Goal: Check status: Check status

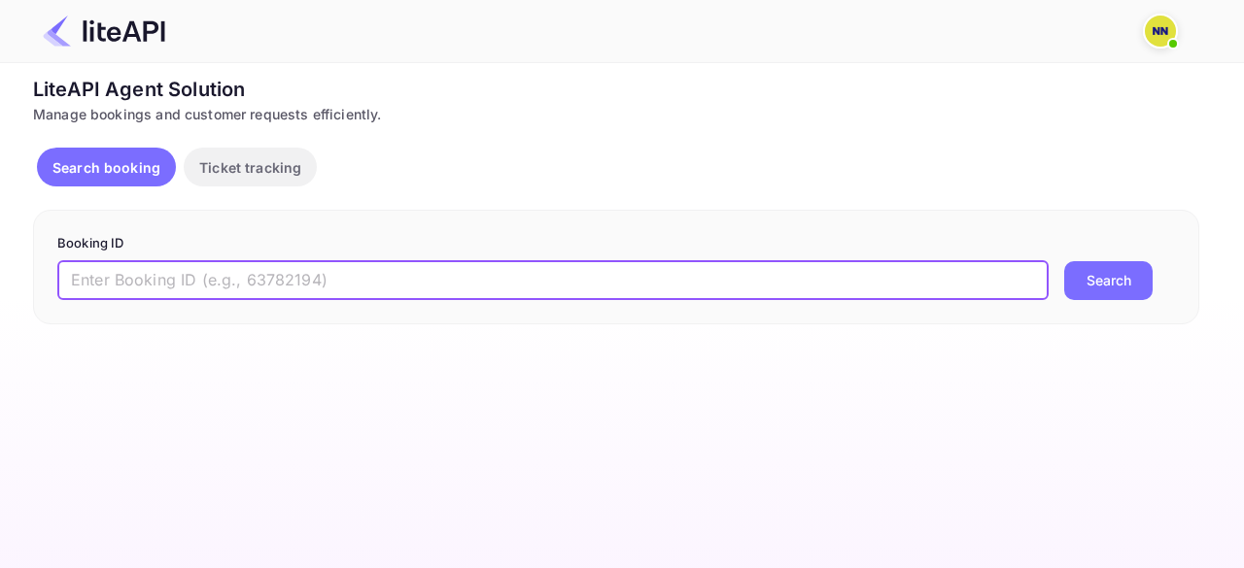
click at [253, 267] on input "text" at bounding box center [552, 280] width 991 height 39
paste input "8987616"
type input "8987616"
click at [1064, 261] on button "Search" at bounding box center [1108, 280] width 88 height 39
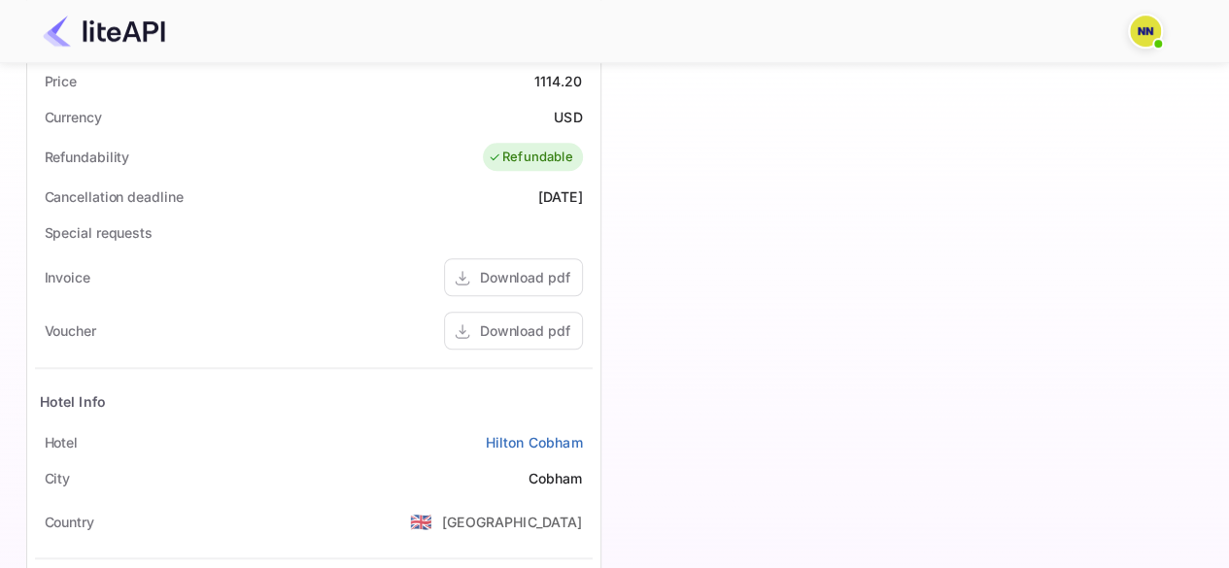
scroll to position [647, 0]
click at [529, 322] on div "Download pdf" at bounding box center [525, 329] width 90 height 20
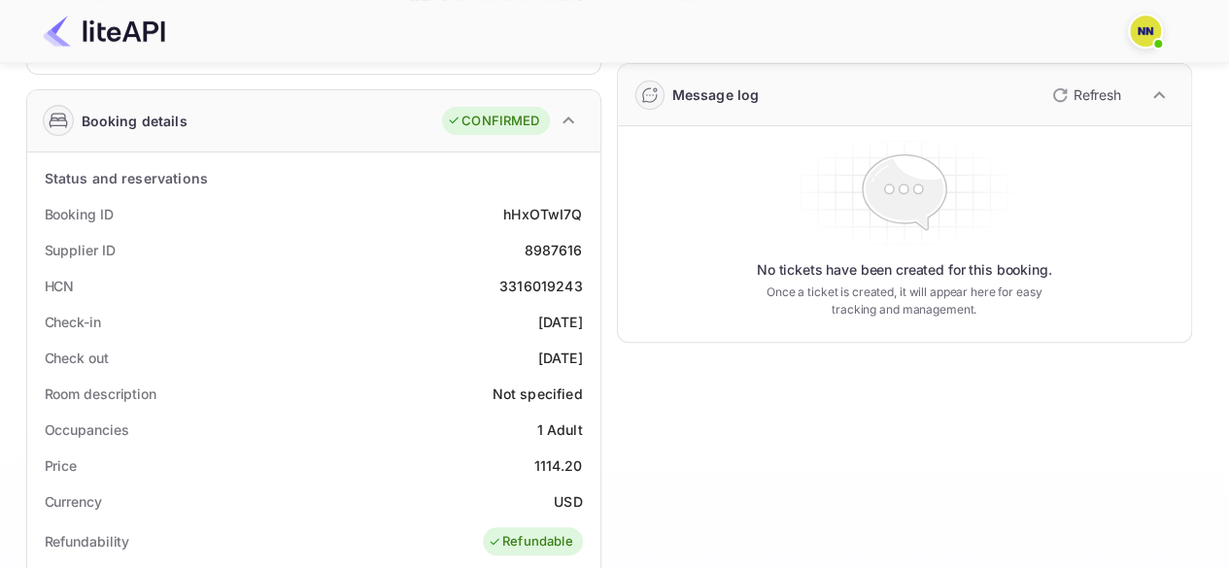
scroll to position [291, 0]
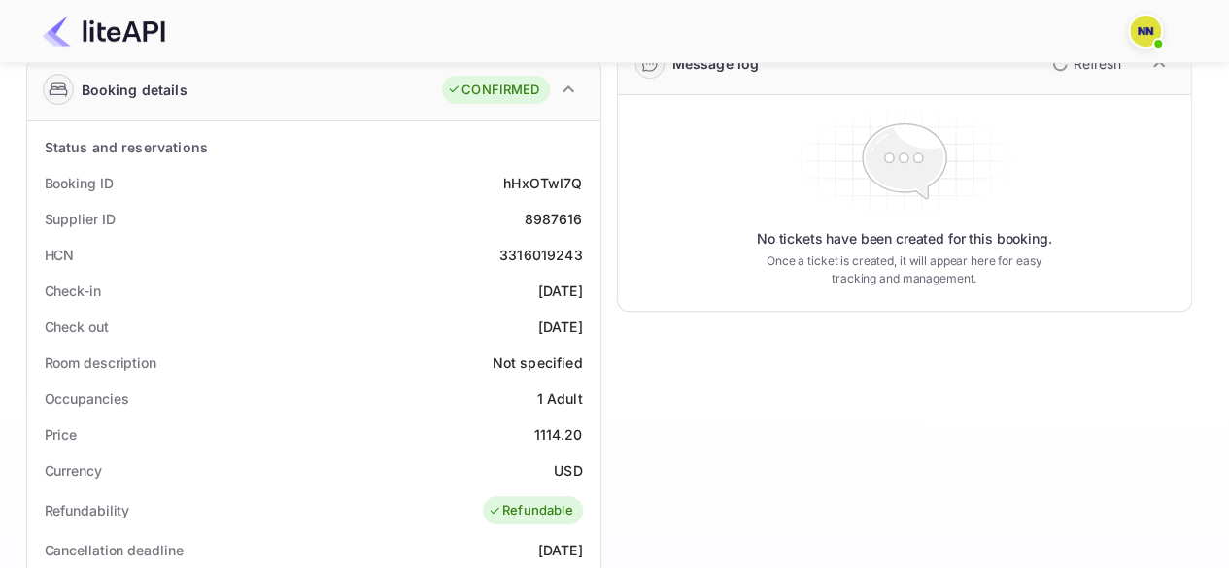
click at [548, 249] on div "3316019243" at bounding box center [541, 255] width 84 height 20
copy div "3316019243"
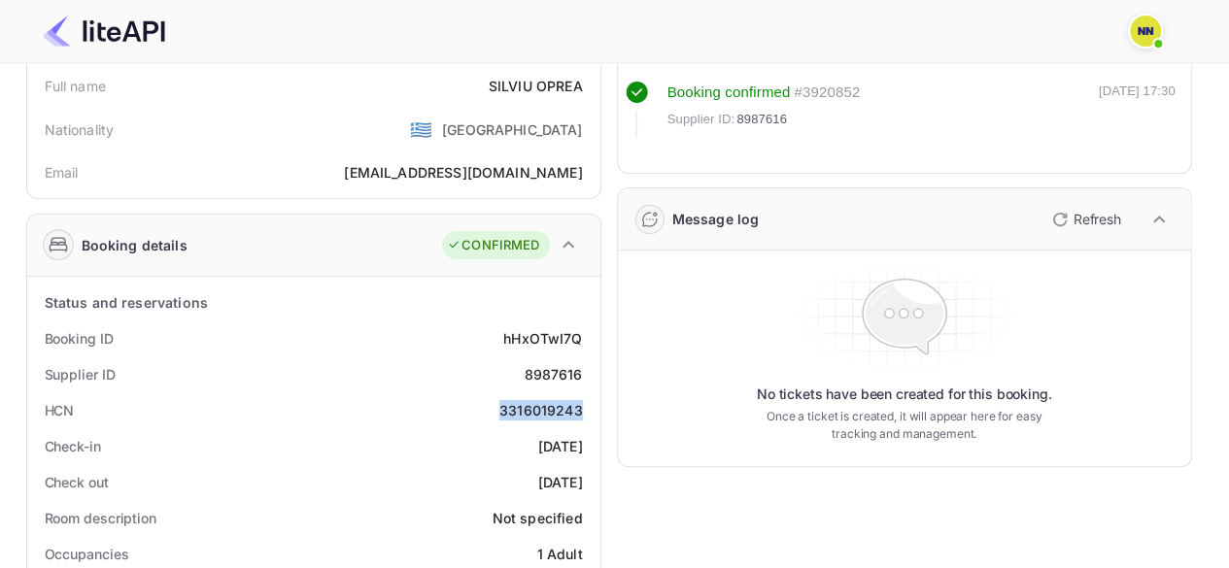
scroll to position [0, 0]
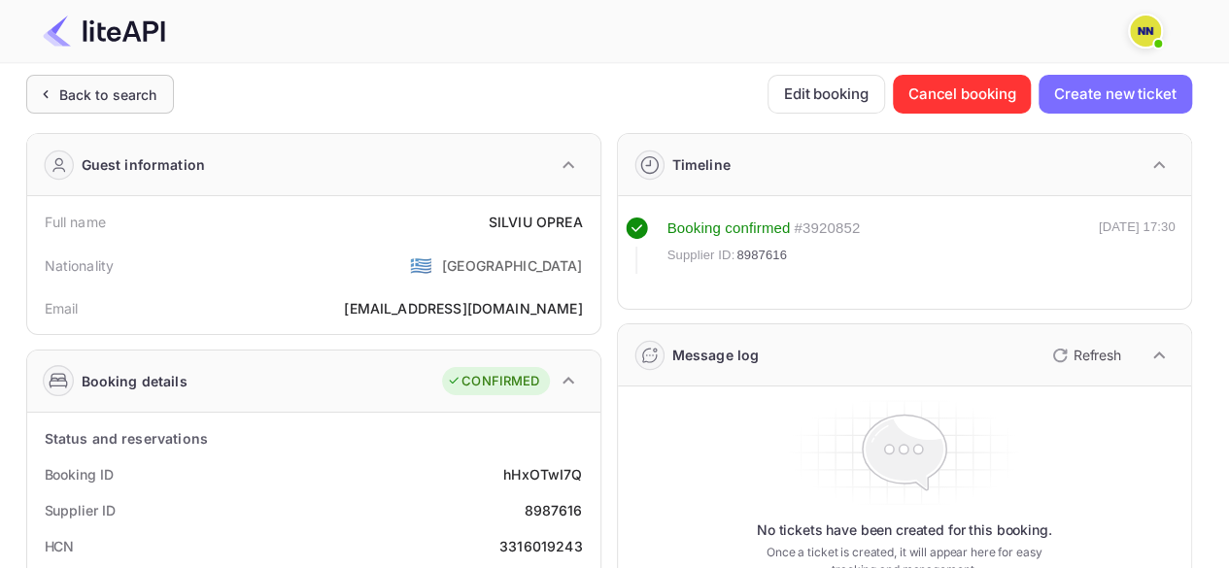
click at [112, 75] on div "Back to search" at bounding box center [100, 94] width 148 height 39
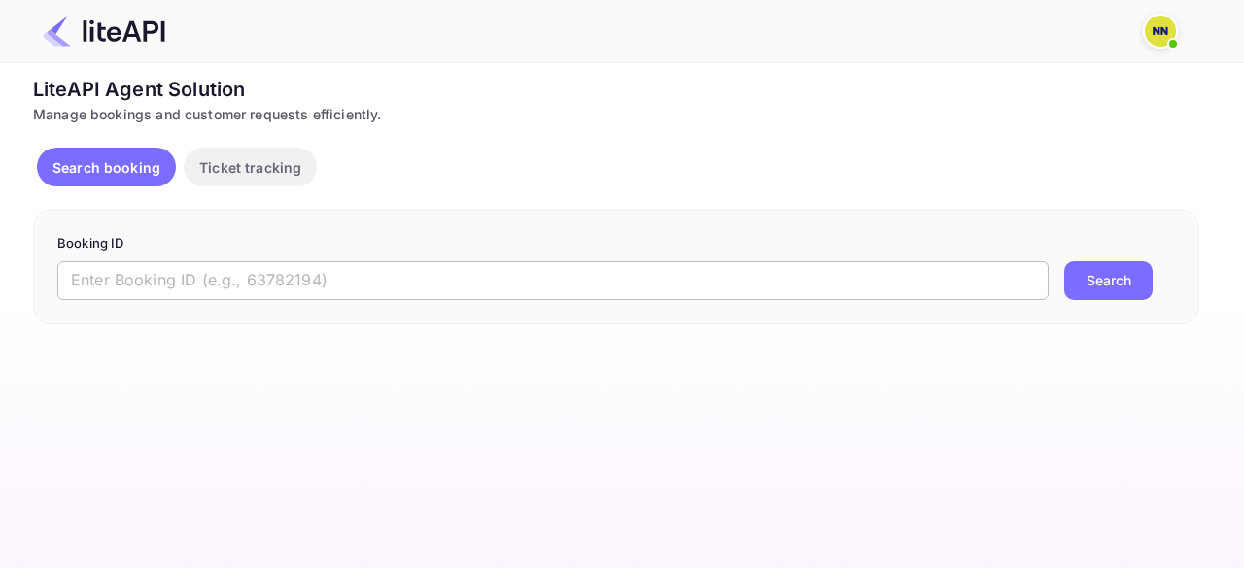
click at [175, 280] on input "text" at bounding box center [552, 280] width 991 height 39
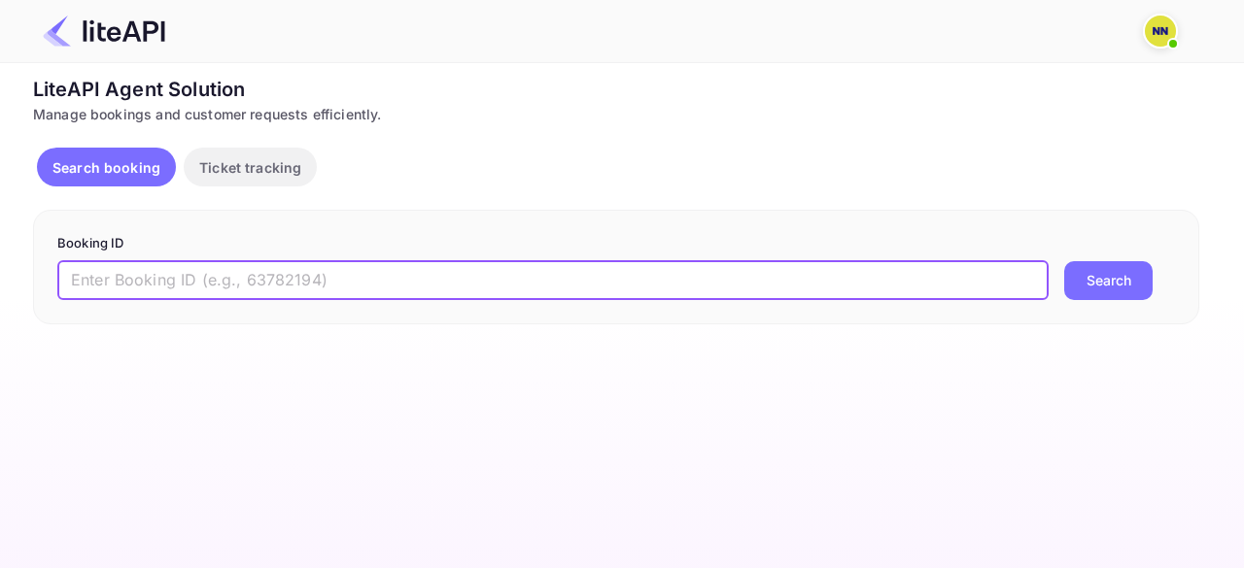
paste input "8863112"
type input "8863112"
click at [1064, 261] on button "Search" at bounding box center [1108, 280] width 88 height 39
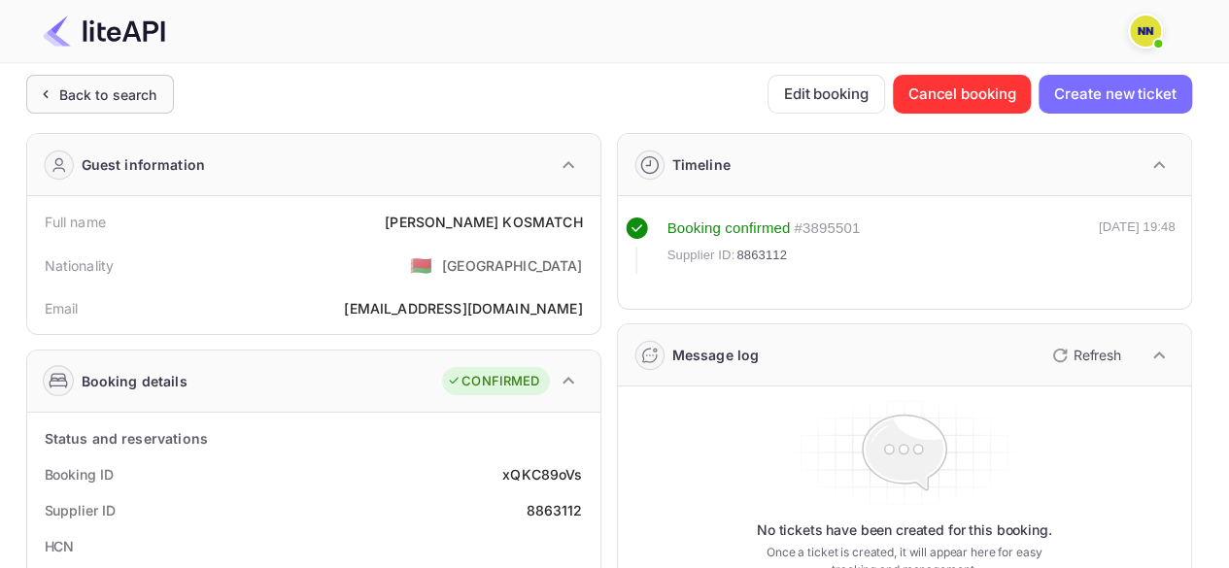
click at [63, 87] on div "Back to search" at bounding box center [108, 95] width 98 height 20
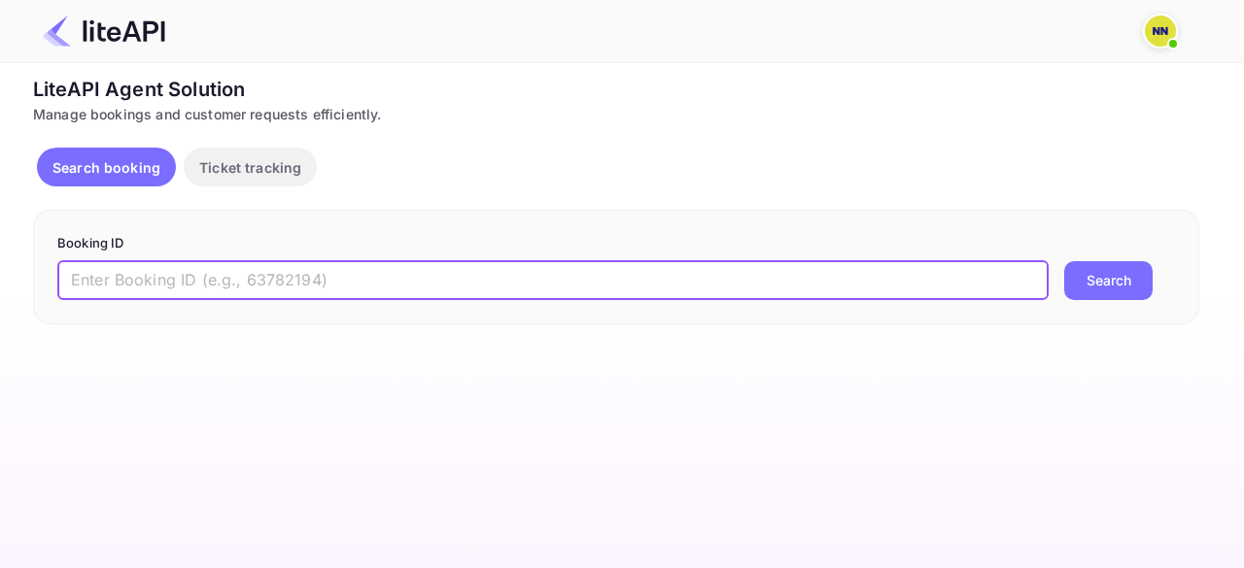
click at [210, 268] on input "text" at bounding box center [552, 280] width 991 height 39
paste input "8413221"
type input "8413221"
click at [1064, 261] on button "Search" at bounding box center [1108, 280] width 88 height 39
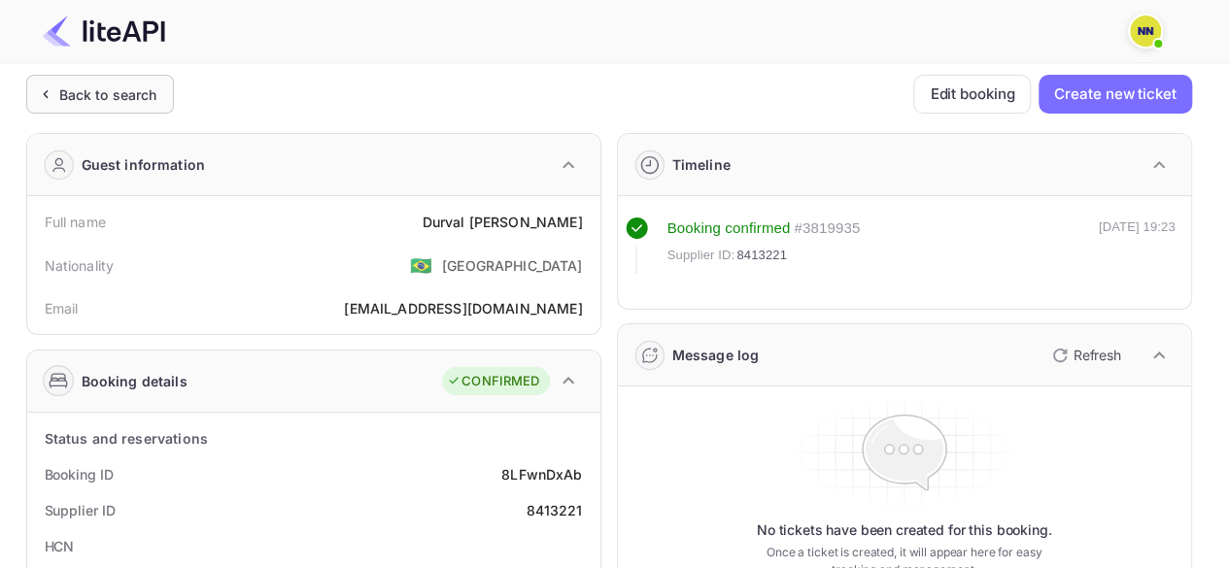
click at [105, 78] on div "Back to search" at bounding box center [100, 94] width 148 height 39
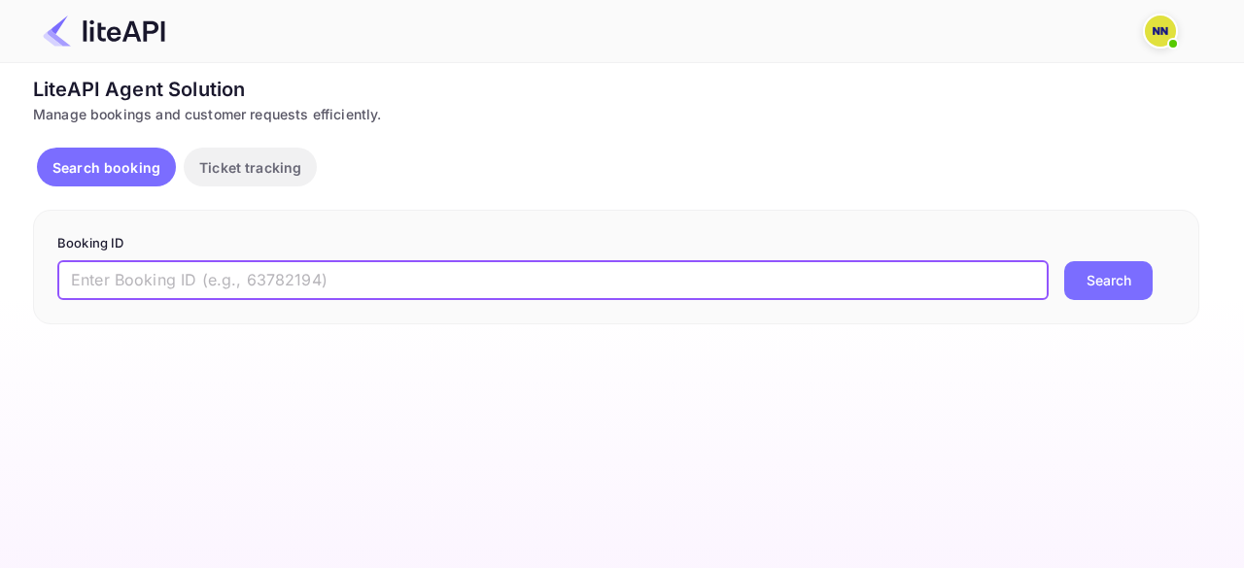
click at [199, 264] on input "text" at bounding box center [552, 280] width 991 height 39
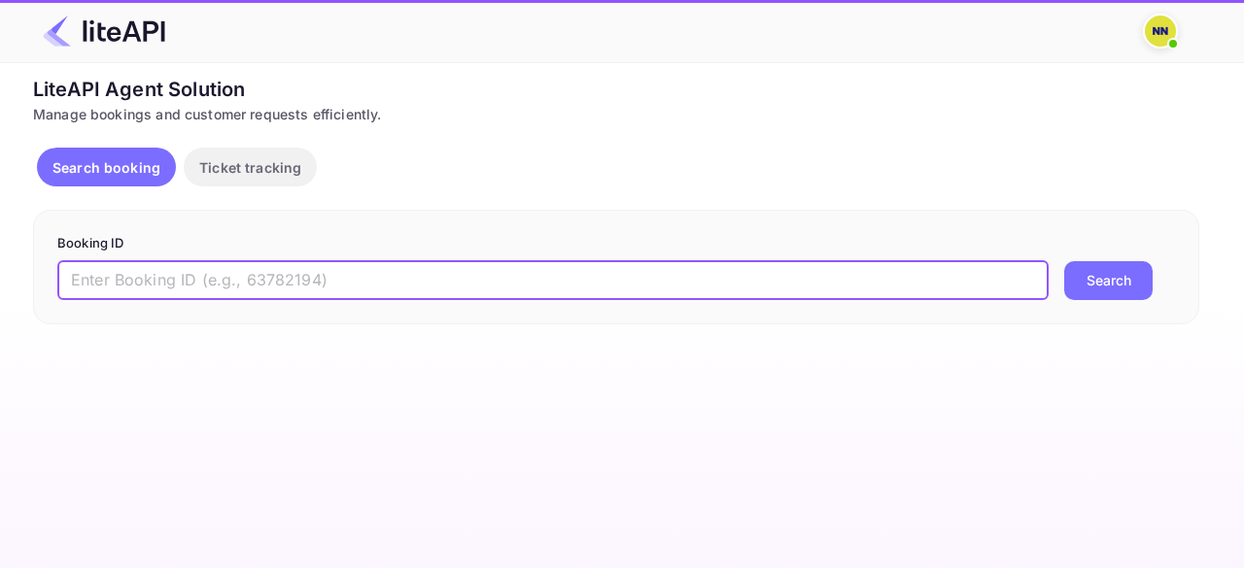
paste input "6151848"
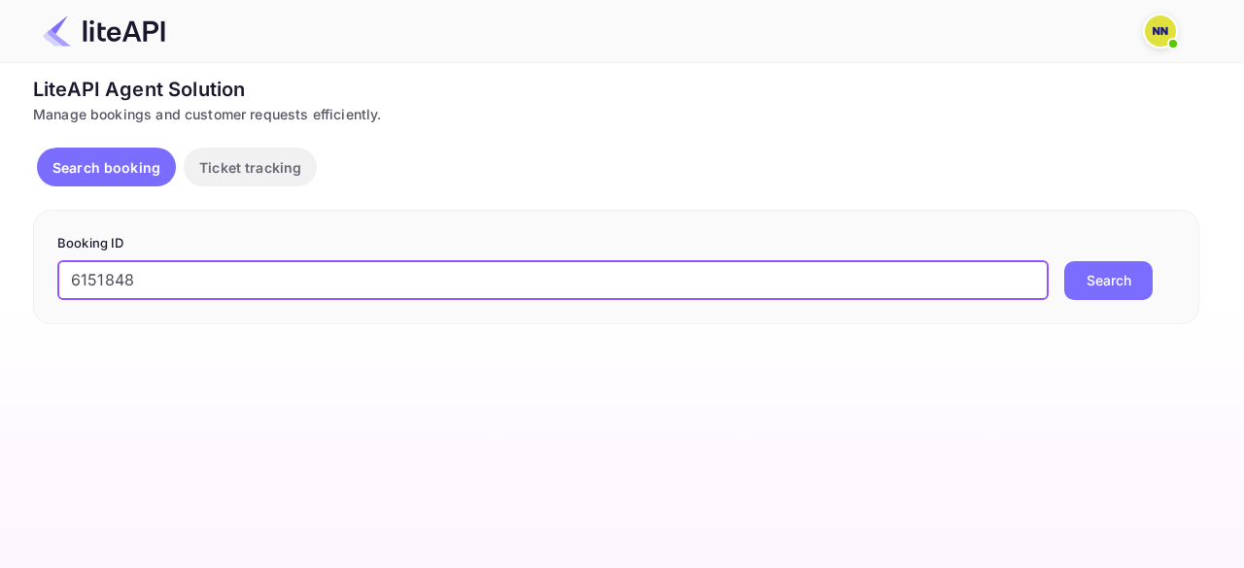
click at [1064, 261] on button "Search" at bounding box center [1108, 280] width 88 height 39
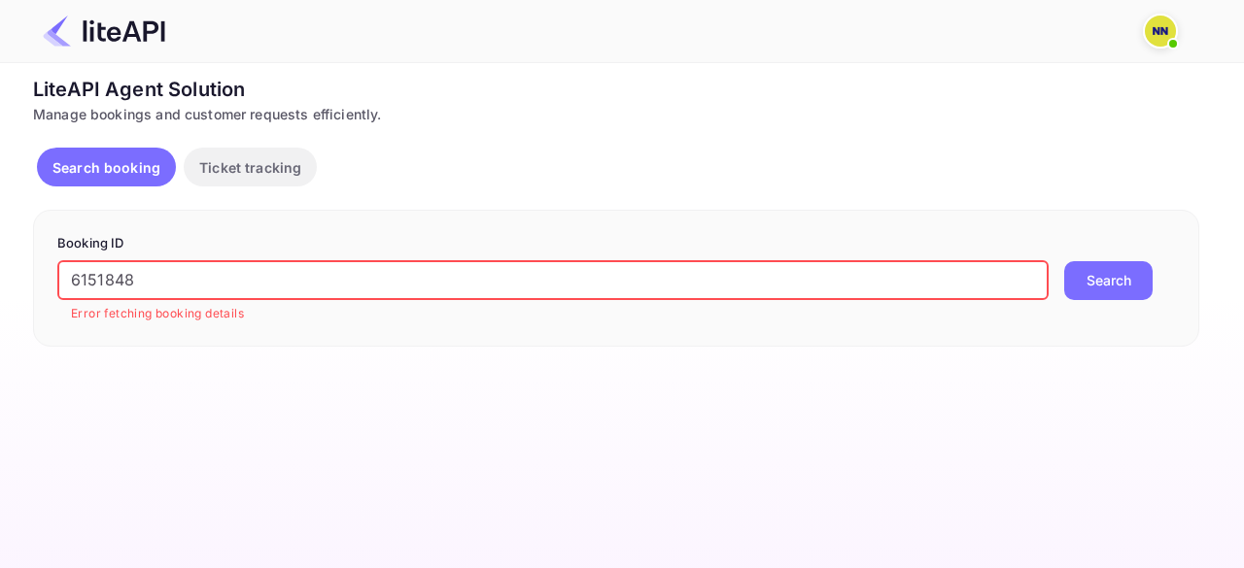
click at [0, 271] on div "Unsaved Changes Ticket Affiliate URL [URL][DOMAIN_NAME] Business partner name N…" at bounding box center [610, 205] width 1220 height 284
paste input "64"
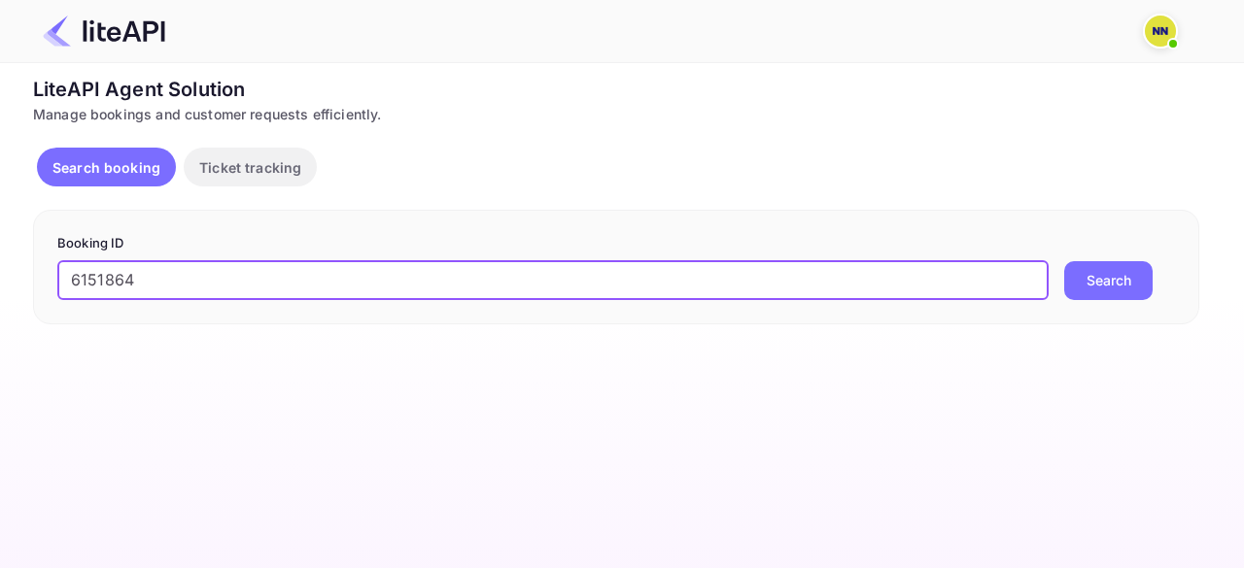
click at [1064, 261] on button "Search" at bounding box center [1108, 280] width 88 height 39
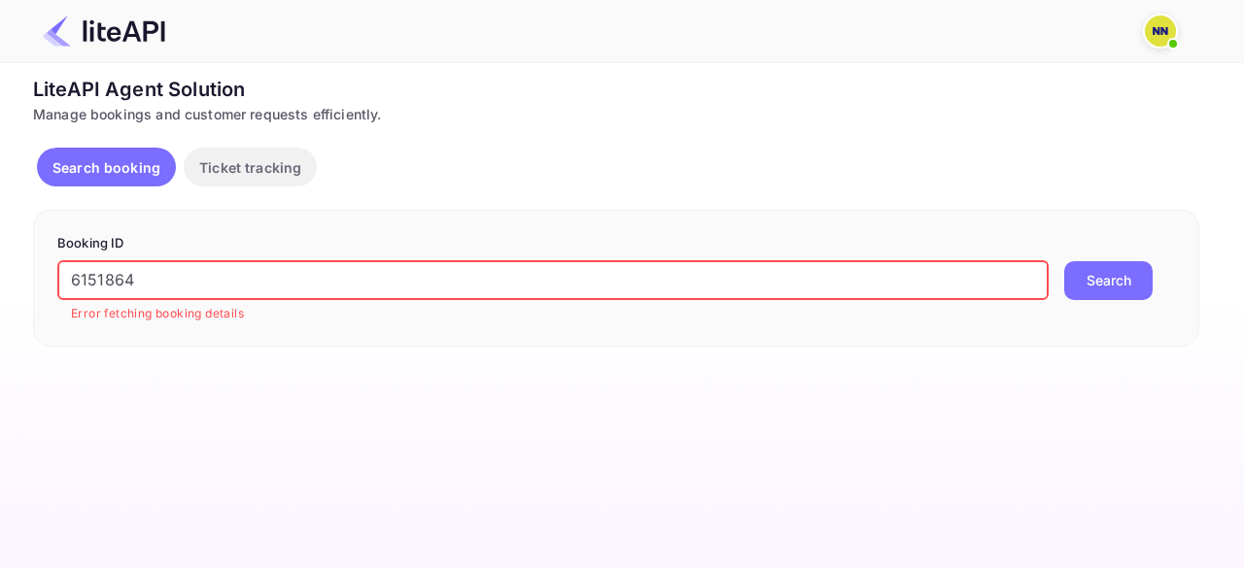
drag, startPoint x: 205, startPoint y: 264, endPoint x: 0, endPoint y: 265, distance: 205.0
click at [0, 265] on div "Unsaved Changes Ticket Affiliate URL [URL][DOMAIN_NAME] Business partner name N…" at bounding box center [610, 205] width 1220 height 284
paste input "TBOH3101251531204317"
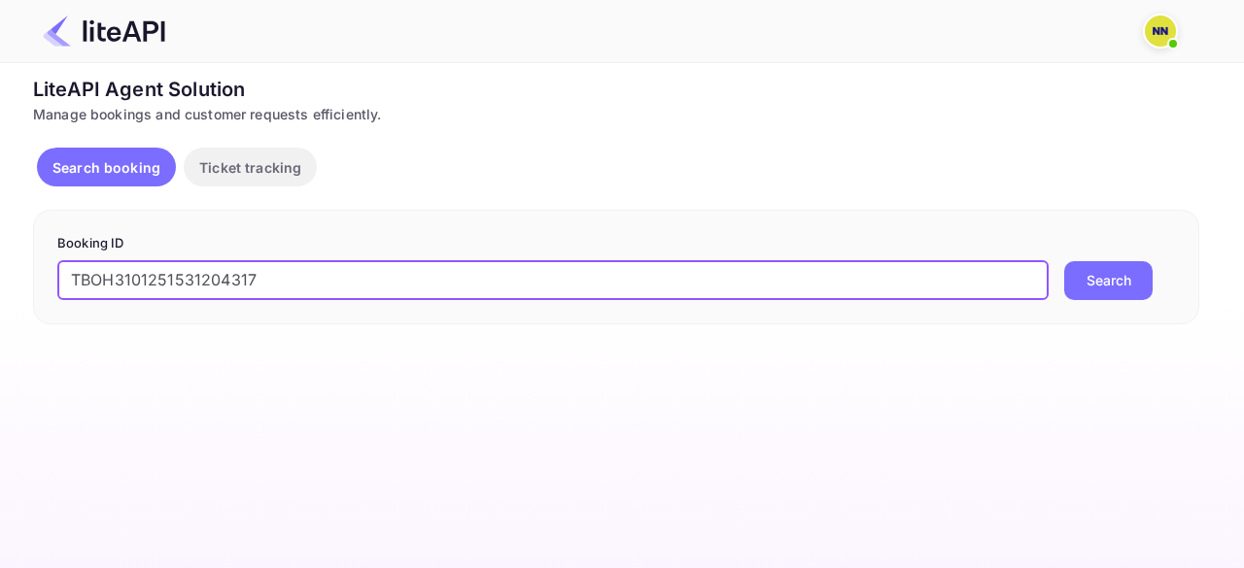
type input "TBOH3101251531204317"
click at [1064, 261] on button "Search" at bounding box center [1108, 280] width 88 height 39
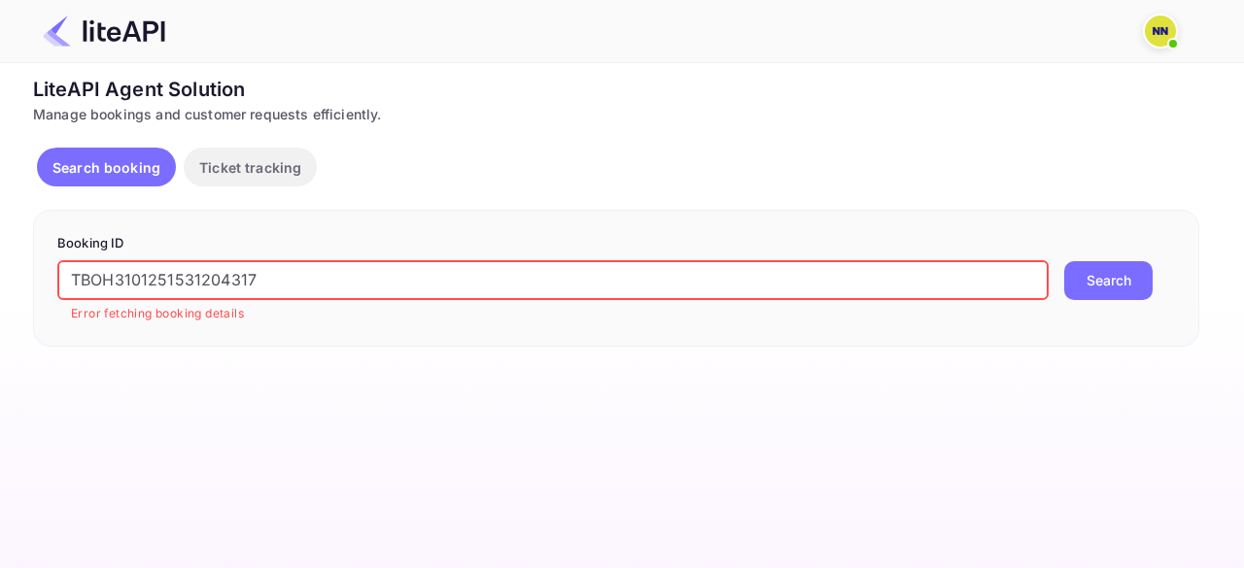
drag, startPoint x: 293, startPoint y: 283, endPoint x: 0, endPoint y: 250, distance: 295.2
click at [0, 250] on div "Unsaved Changes Ticket Affiliate URL [URL][DOMAIN_NAME] Business partner name N…" at bounding box center [610, 205] width 1220 height 284
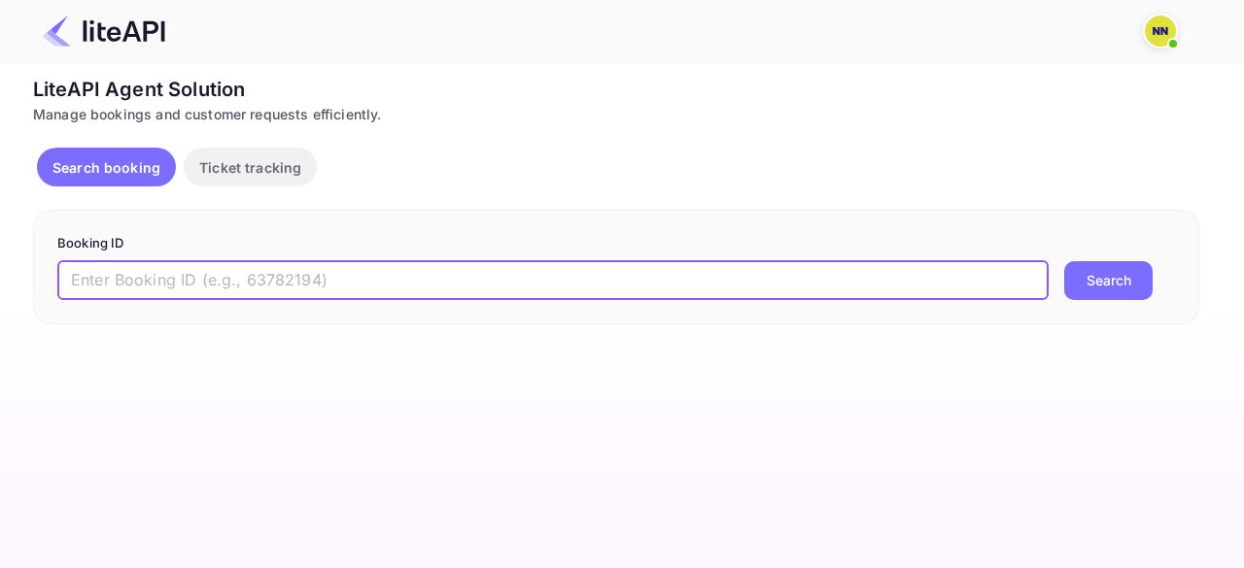
drag, startPoint x: 147, startPoint y: 285, endPoint x: 163, endPoint y: 279, distance: 17.5
click at [147, 285] on input "text" at bounding box center [552, 280] width 991 height 39
paste input "6215891"
click at [1064, 261] on button "Search" at bounding box center [1108, 280] width 88 height 39
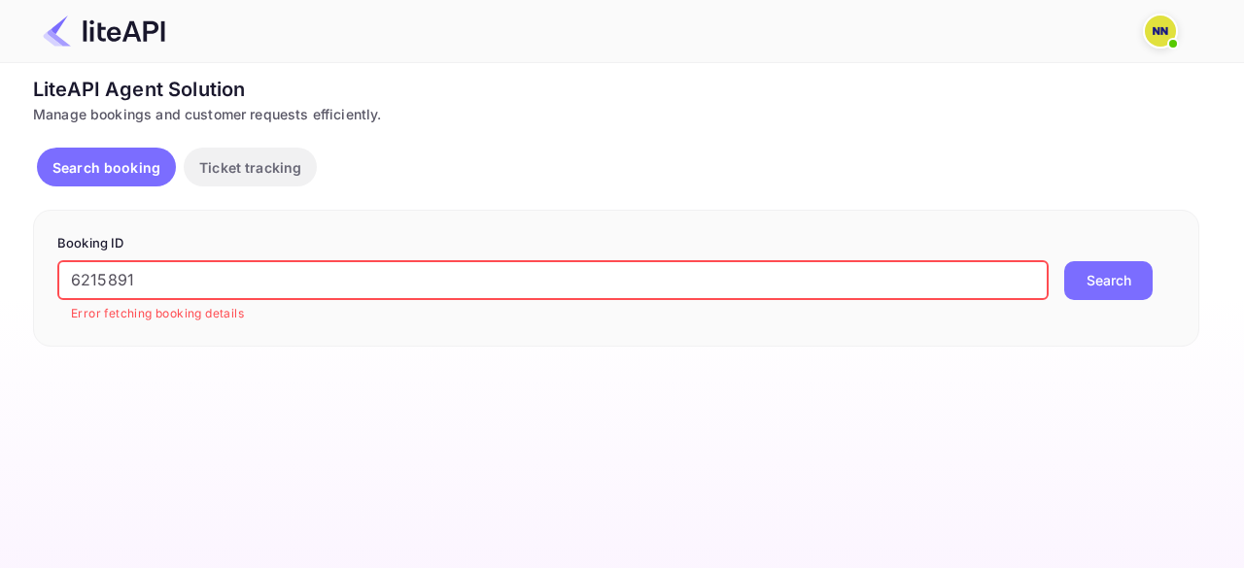
drag, startPoint x: 305, startPoint y: 262, endPoint x: 266, endPoint y: 268, distance: 39.3
click at [294, 265] on input "6215891" at bounding box center [552, 280] width 991 height 39
drag, startPoint x: 237, startPoint y: 268, endPoint x: 0, endPoint y: 268, distance: 237.0
click at [0, 268] on div "Unsaved Changes Ticket Affiliate URL [URL][DOMAIN_NAME] Business partner name N…" at bounding box center [610, 205] width 1220 height 284
paste input "TBOH0702250847119225"
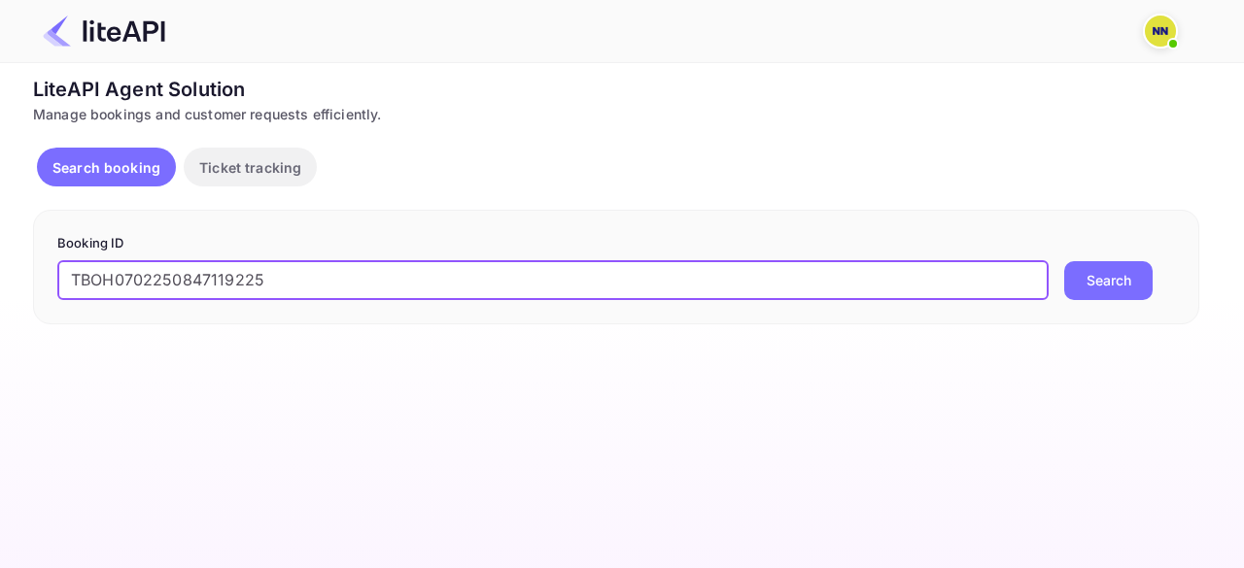
click at [1064, 261] on button "Search" at bounding box center [1108, 280] width 88 height 39
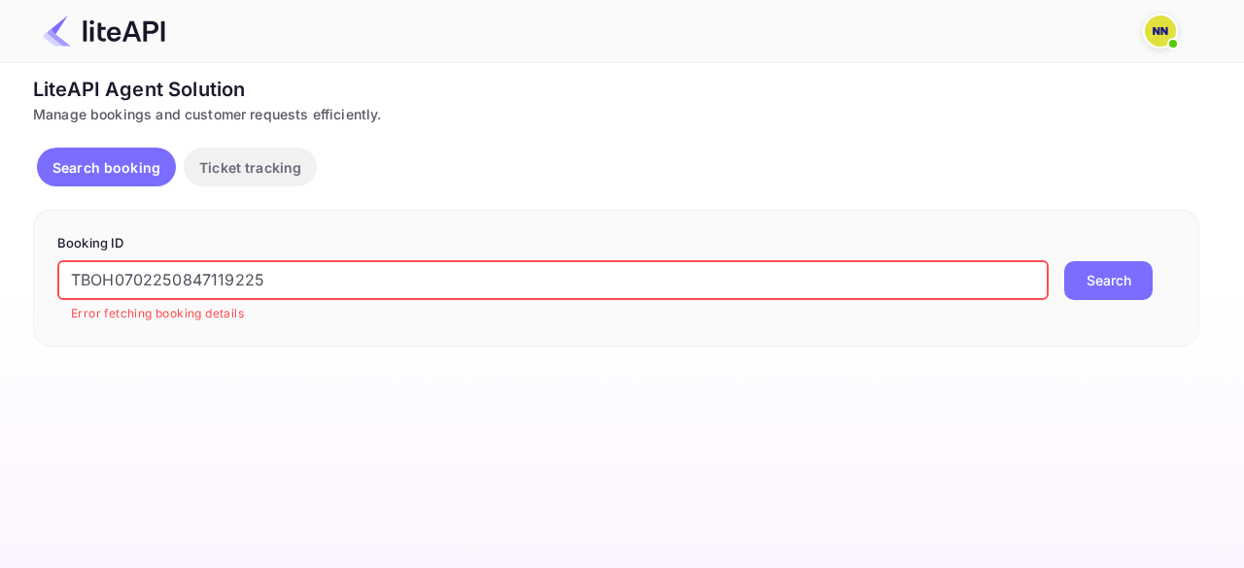
click at [0, 265] on div "Unsaved Changes Ticket Affiliate URL [URL][DOMAIN_NAME] Business partner name N…" at bounding box center [610, 205] width 1220 height 284
paste input "8911134"
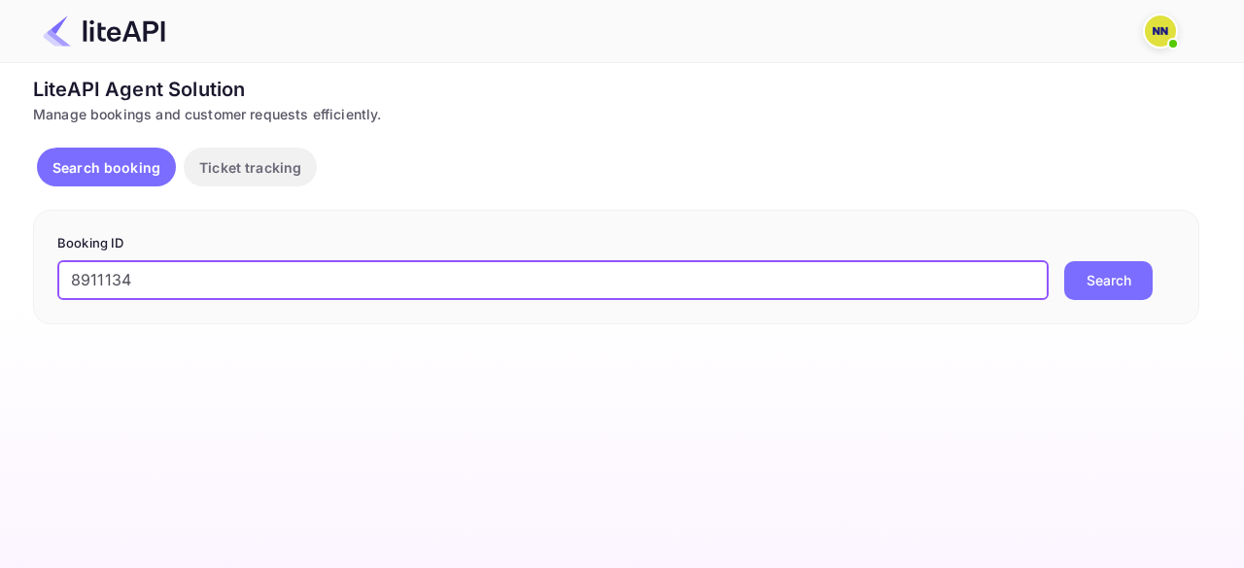
type input "8911134"
click at [1064, 261] on button "Search" at bounding box center [1108, 280] width 88 height 39
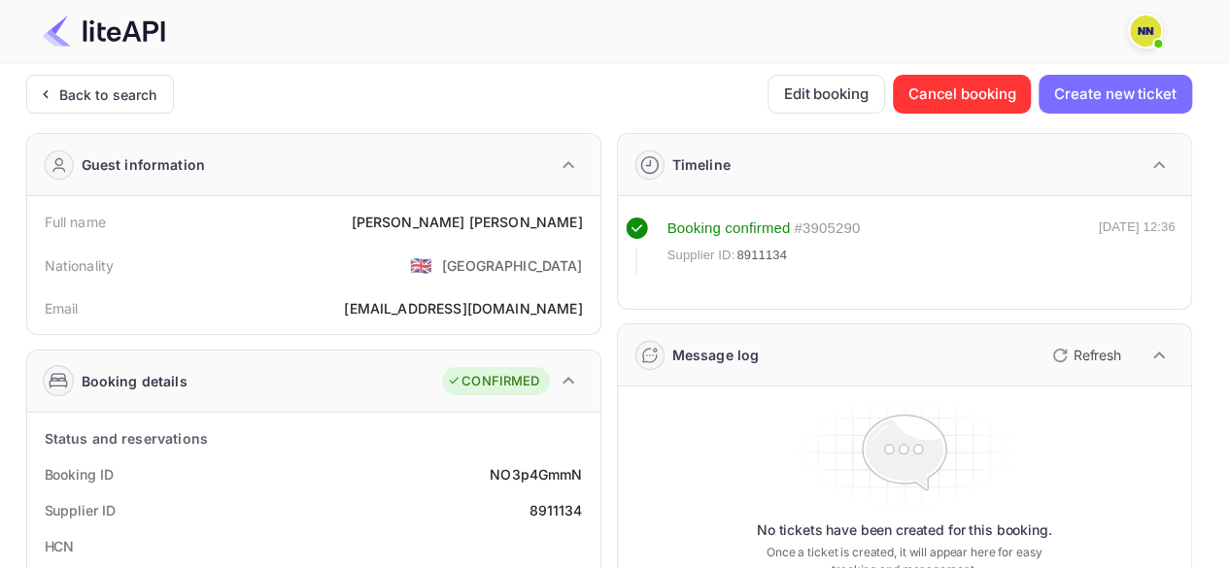
click at [62, 28] on img at bounding box center [104, 31] width 122 height 31
click at [89, 85] on div "Back to search" at bounding box center [108, 95] width 98 height 20
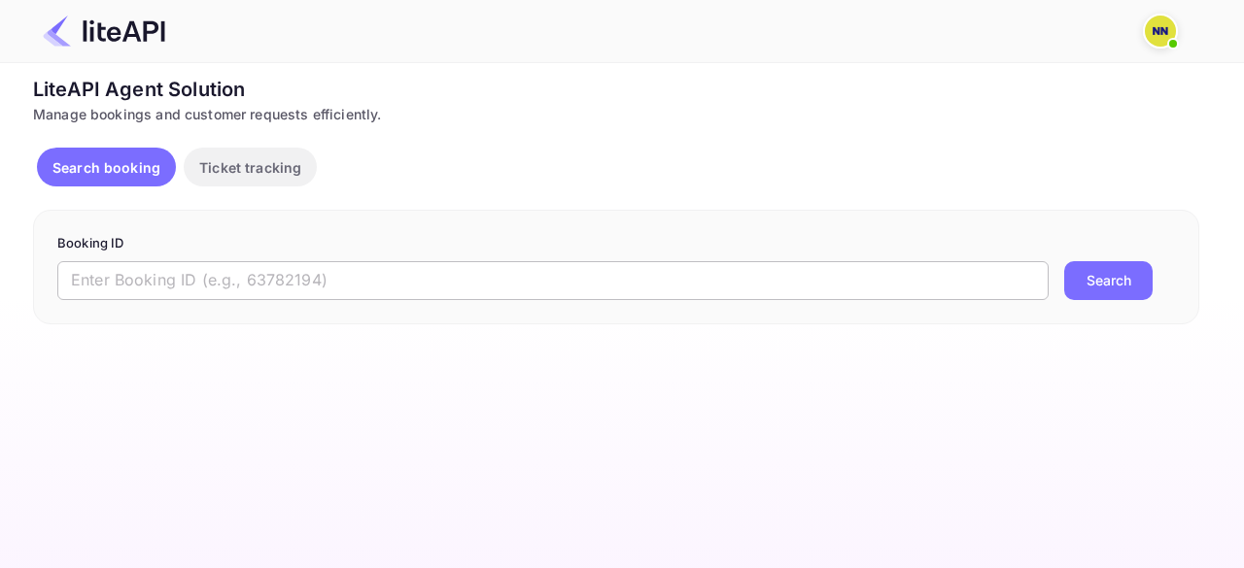
drag, startPoint x: 246, startPoint y: 281, endPoint x: 257, endPoint y: 277, distance: 12.3
click at [246, 281] on input "text" at bounding box center [552, 280] width 991 height 39
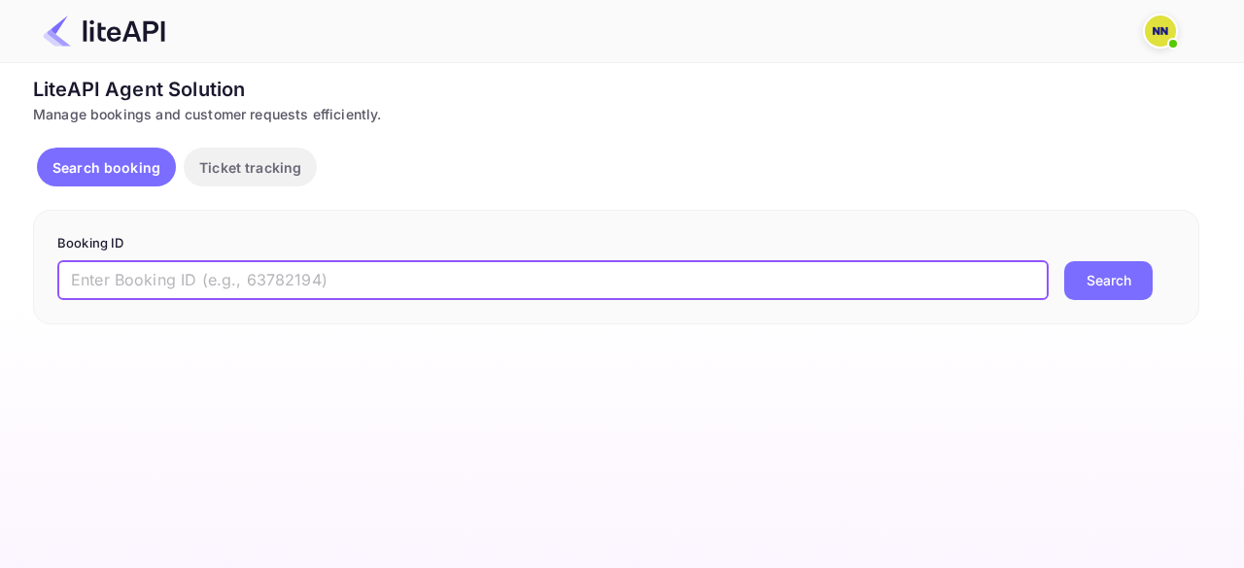
paste input "8786269"
type input "8786269"
click at [1064, 261] on button "Search" at bounding box center [1108, 280] width 88 height 39
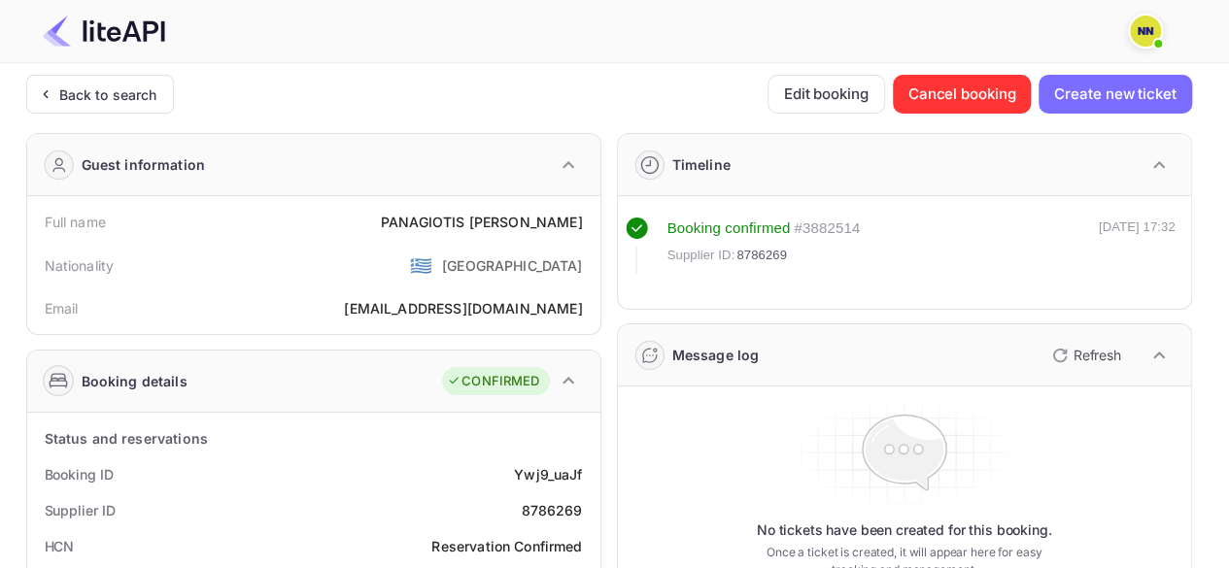
click at [80, 88] on div "Back to search" at bounding box center [108, 95] width 98 height 20
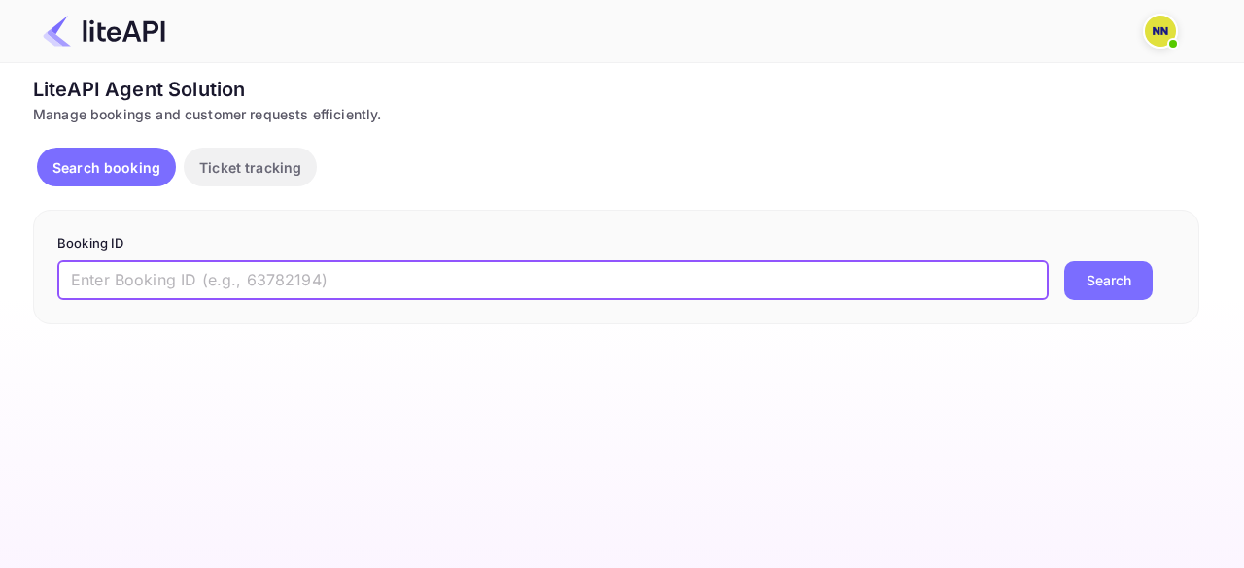
drag, startPoint x: 185, startPoint y: 281, endPoint x: 240, endPoint y: 273, distance: 55.9
click at [185, 280] on input "text" at bounding box center [552, 280] width 991 height 39
paste input "8766390"
type input "8766390"
click at [1064, 261] on button "Search" at bounding box center [1108, 280] width 88 height 39
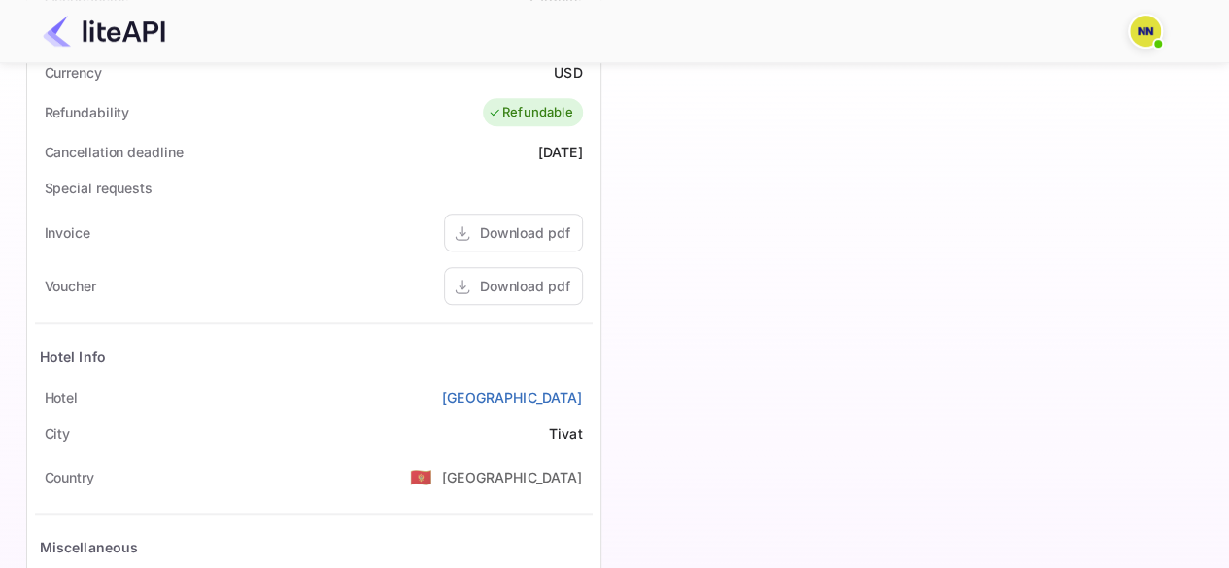
scroll to position [453, 0]
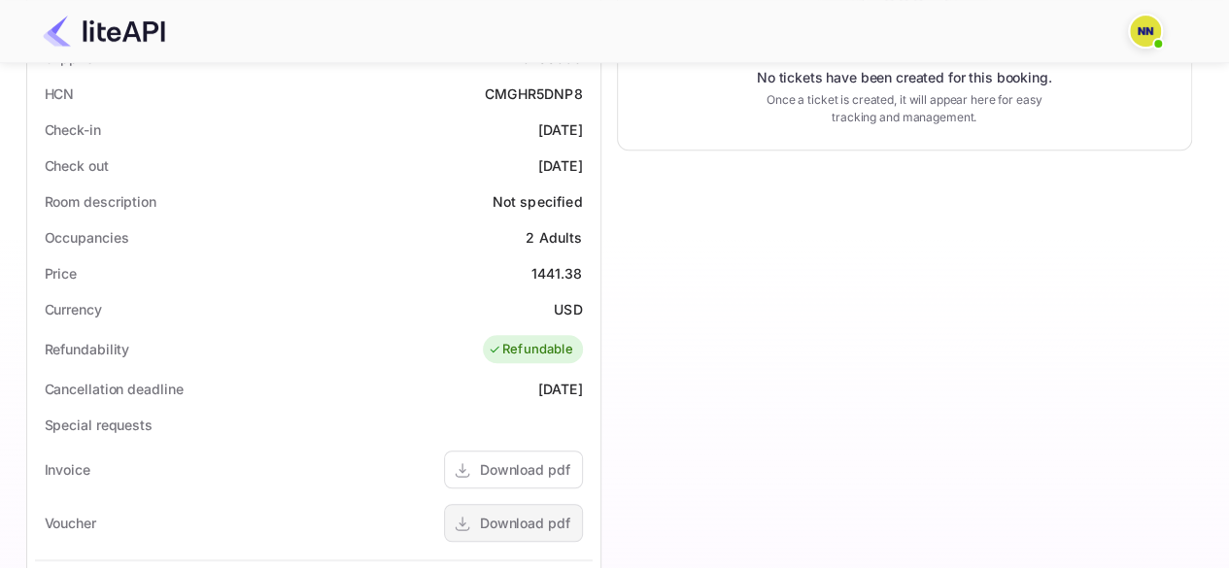
click at [509, 506] on div "Download pdf" at bounding box center [513, 523] width 139 height 38
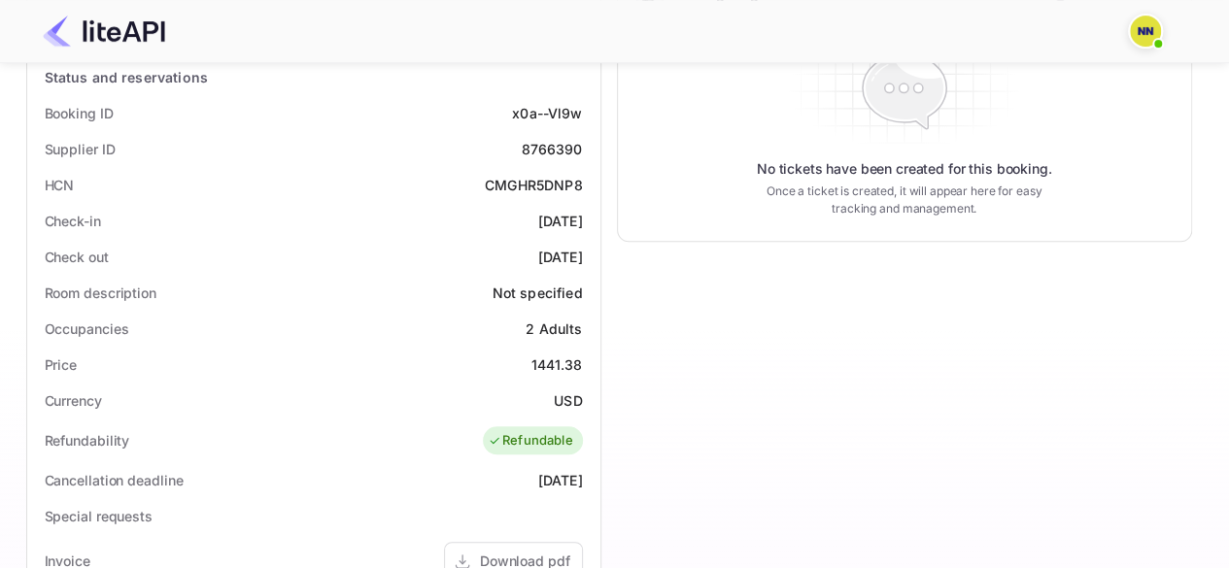
scroll to position [161, 0]
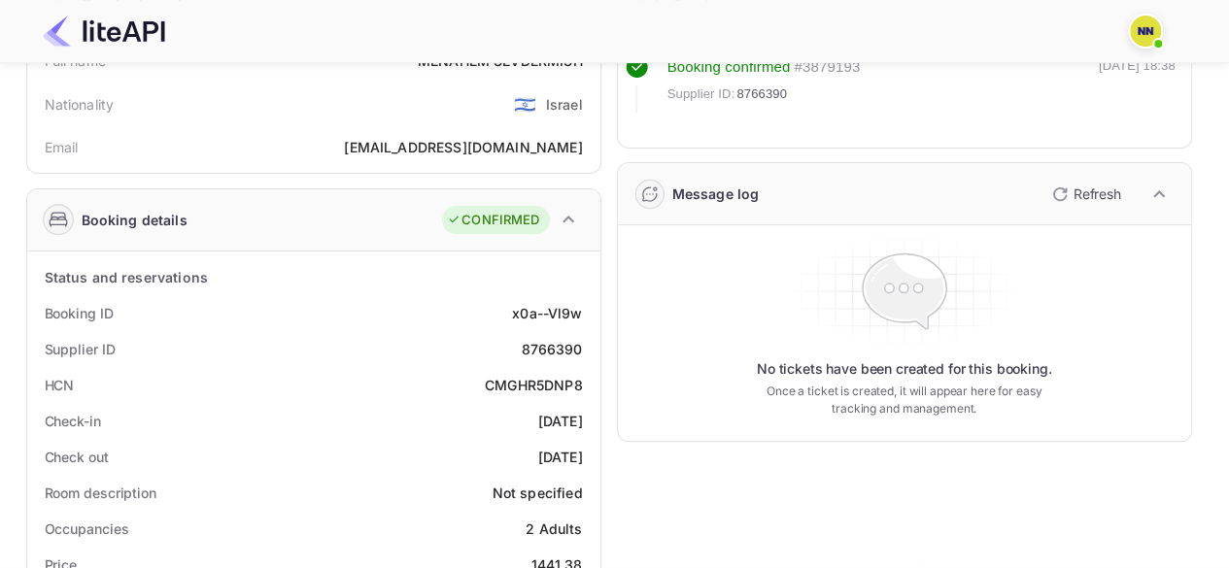
click at [524, 385] on div "CMGHR5DNP8" at bounding box center [534, 385] width 98 height 20
copy div "CMGHR5DNP8"
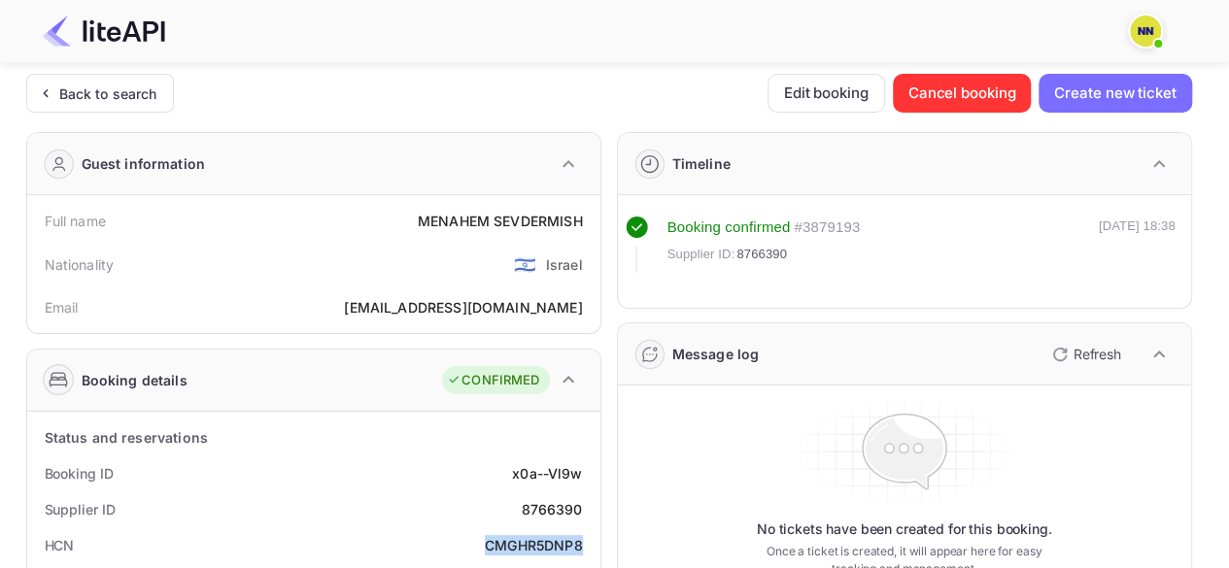
scroll to position [0, 0]
click at [138, 98] on div "Back to search" at bounding box center [108, 95] width 98 height 20
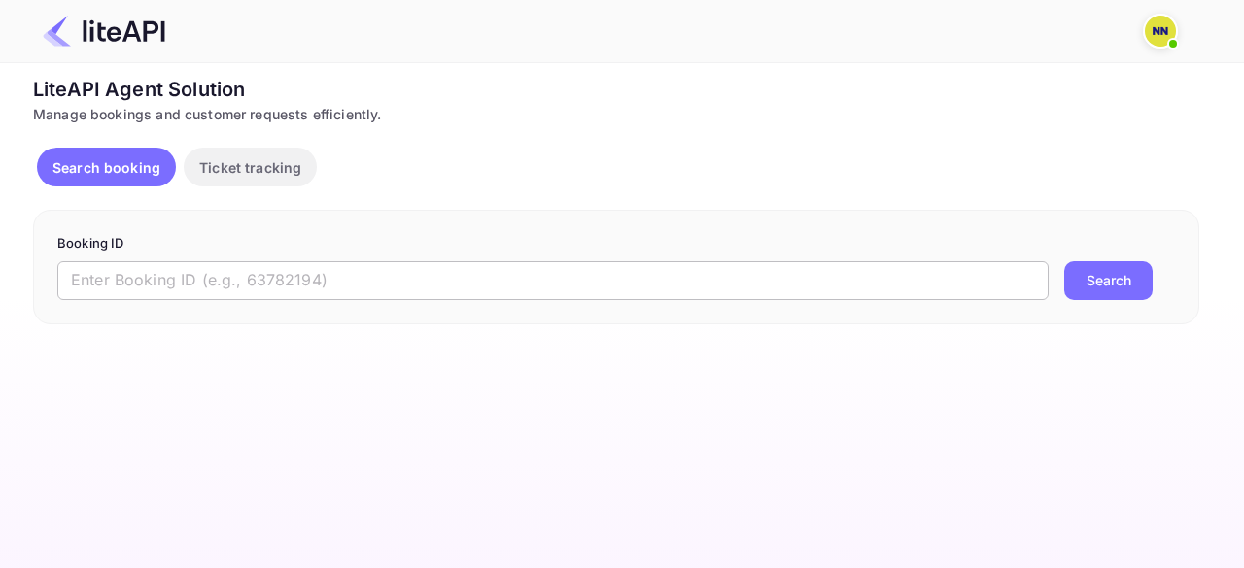
click at [152, 273] on input "text" at bounding box center [552, 280] width 991 height 39
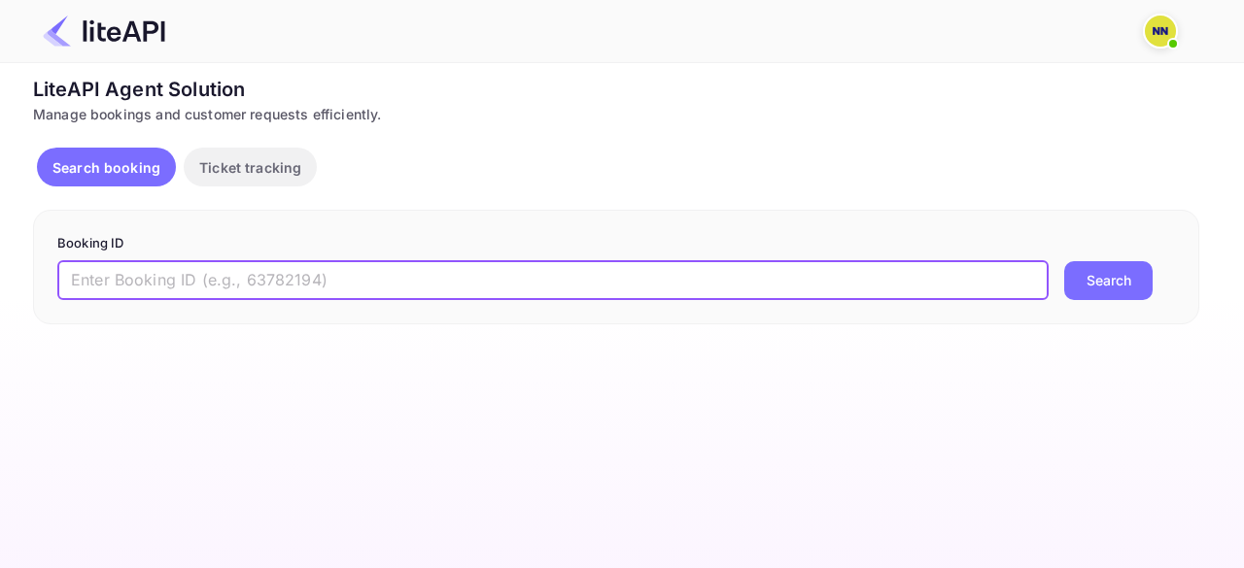
paste input "8162847"
type input "8162847"
click at [1064, 261] on button "Search" at bounding box center [1108, 280] width 88 height 39
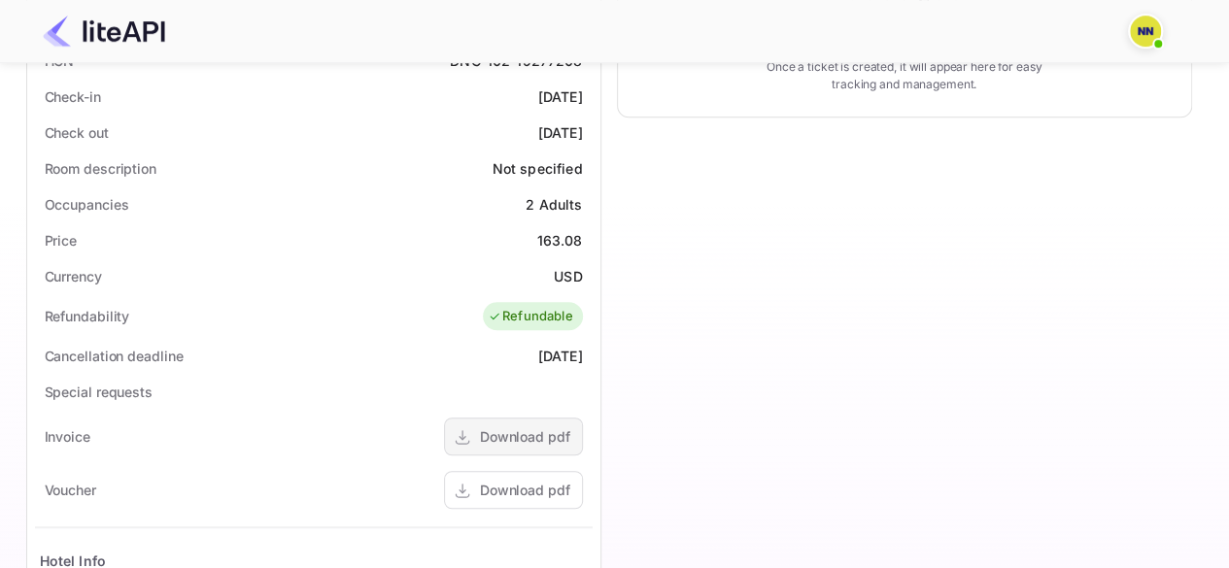
scroll to position [841, 0]
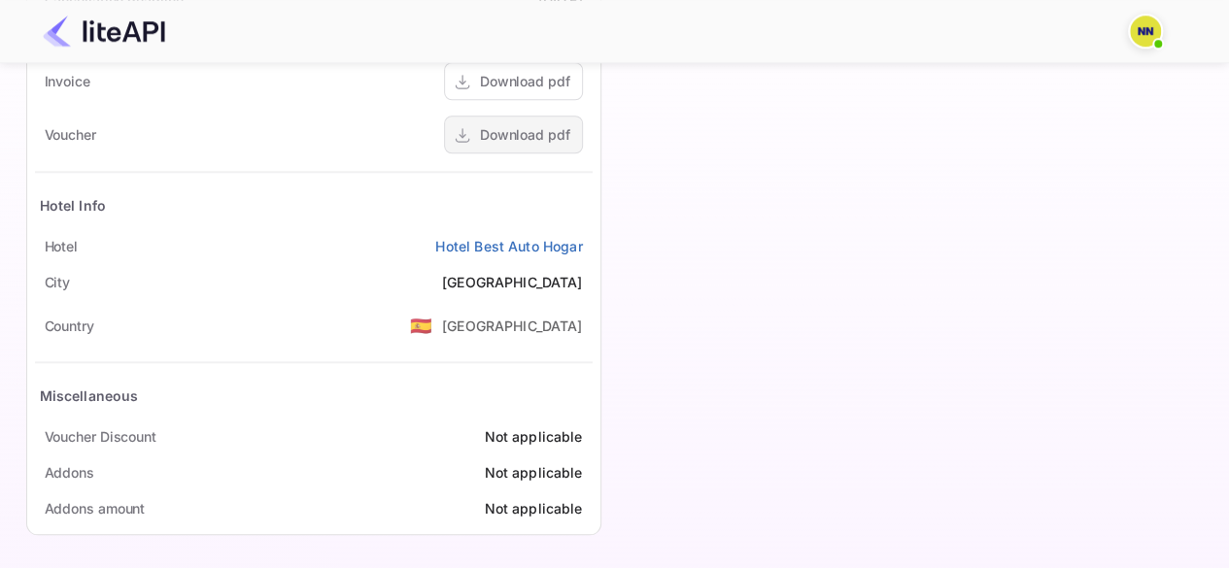
click at [538, 133] on div "Download pdf" at bounding box center [525, 134] width 90 height 20
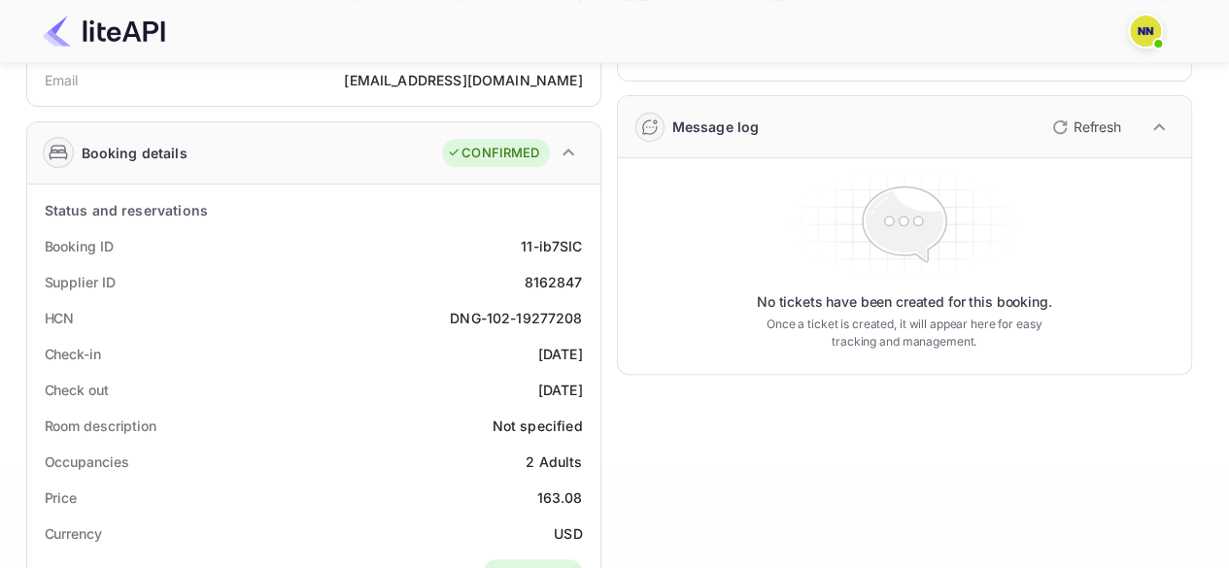
scroll to position [258, 0]
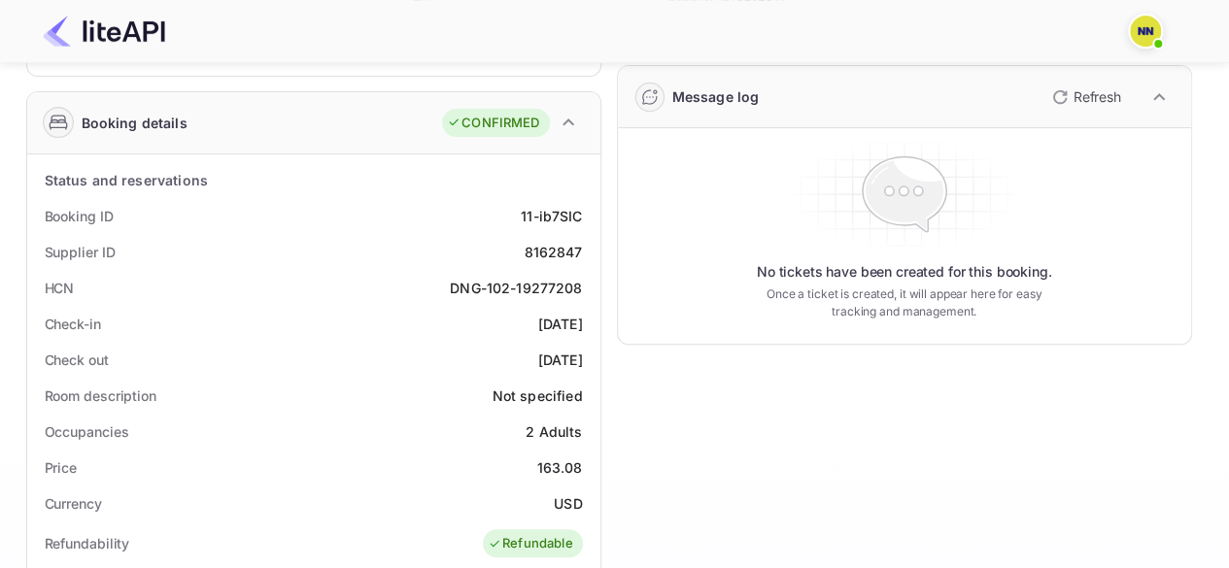
click at [533, 287] on div "DNG-102-19277208" at bounding box center [516, 288] width 132 height 20
copy div "DNG-102-19277208"
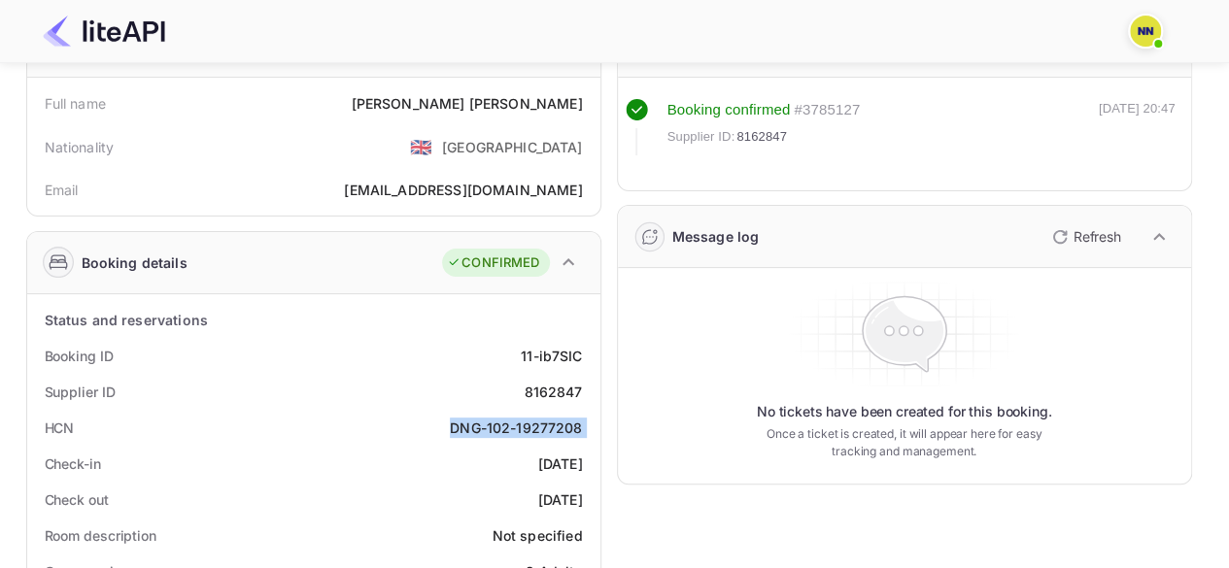
scroll to position [0, 0]
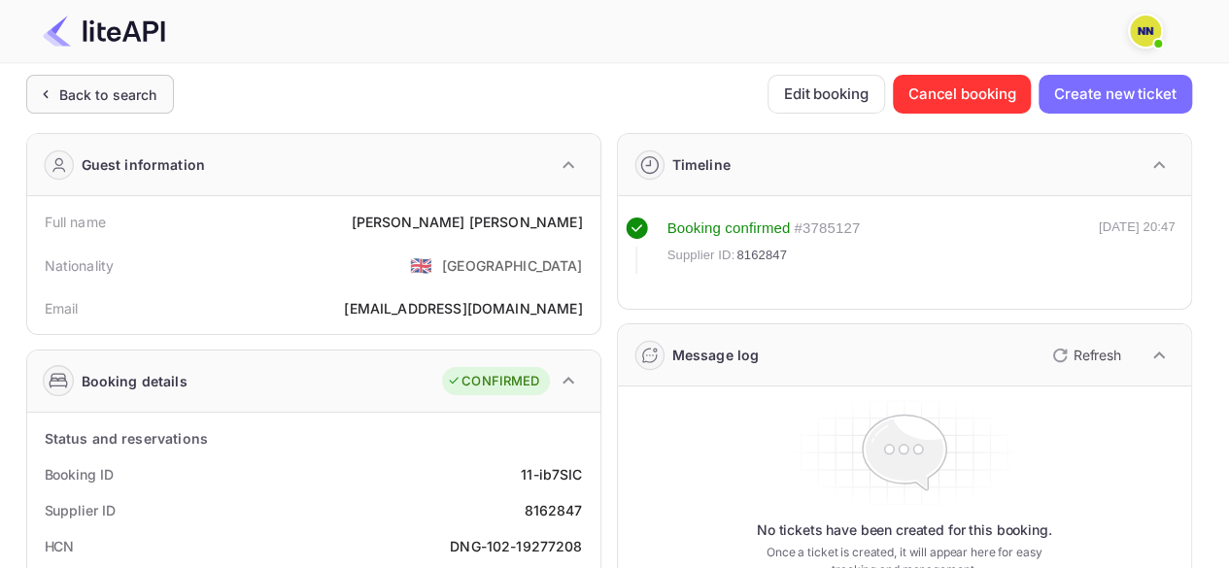
click at [104, 96] on div "Back to search" at bounding box center [108, 95] width 98 height 20
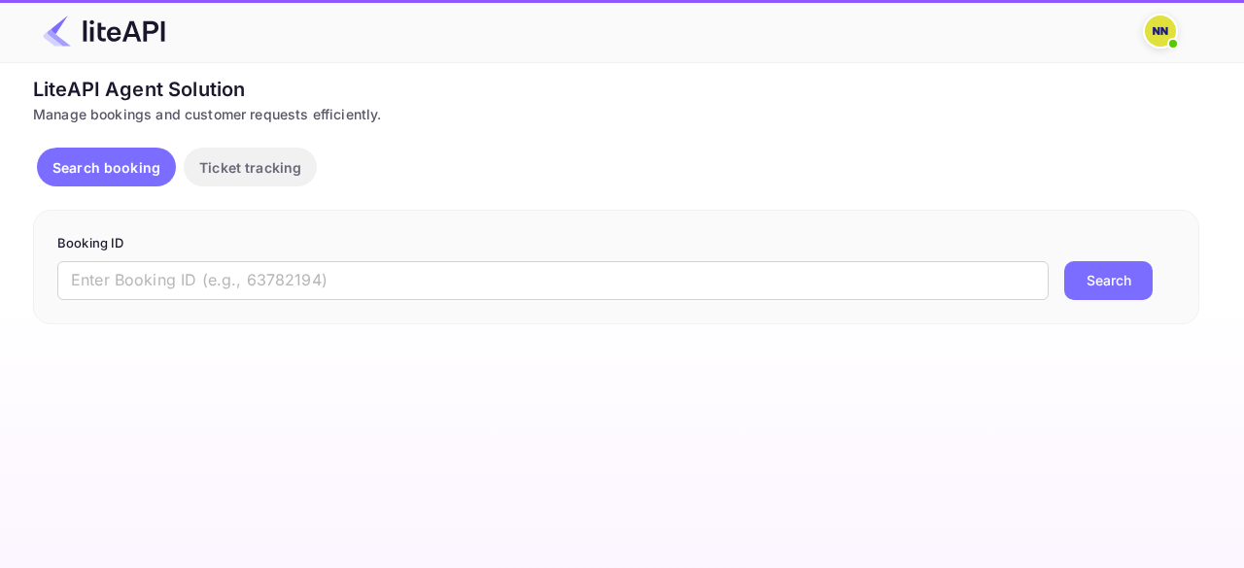
drag, startPoint x: 182, startPoint y: 272, endPoint x: 182, endPoint y: 257, distance: 14.6
click at [182, 270] on input "text" at bounding box center [552, 280] width 991 height 39
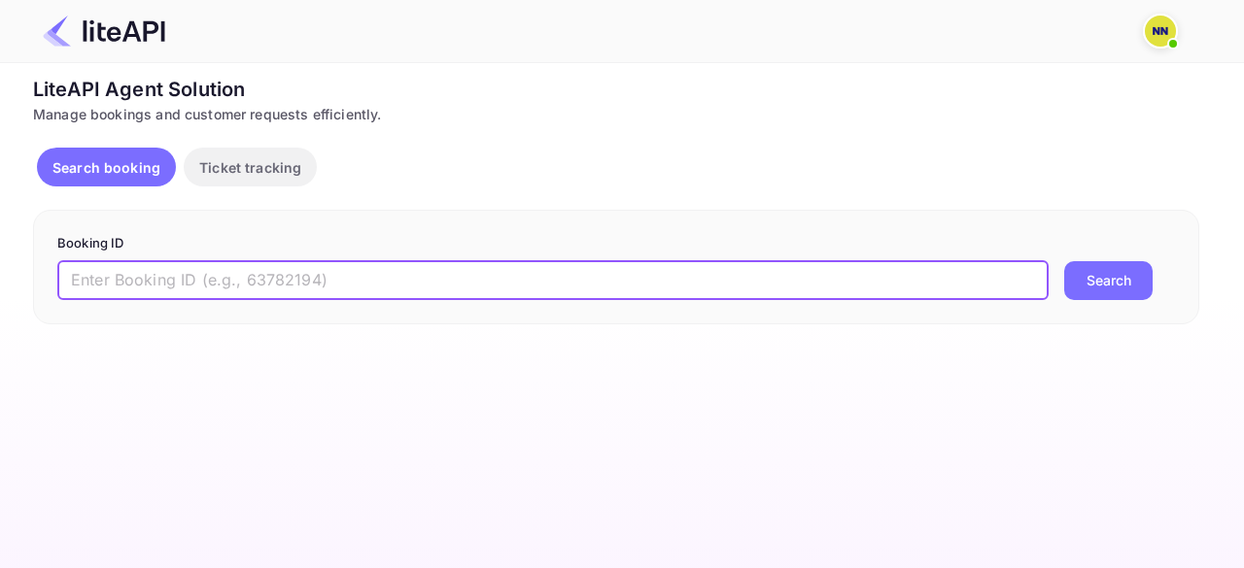
paste input "8339532"
type input "8339532"
click at [1064, 261] on button "Search" at bounding box center [1108, 280] width 88 height 39
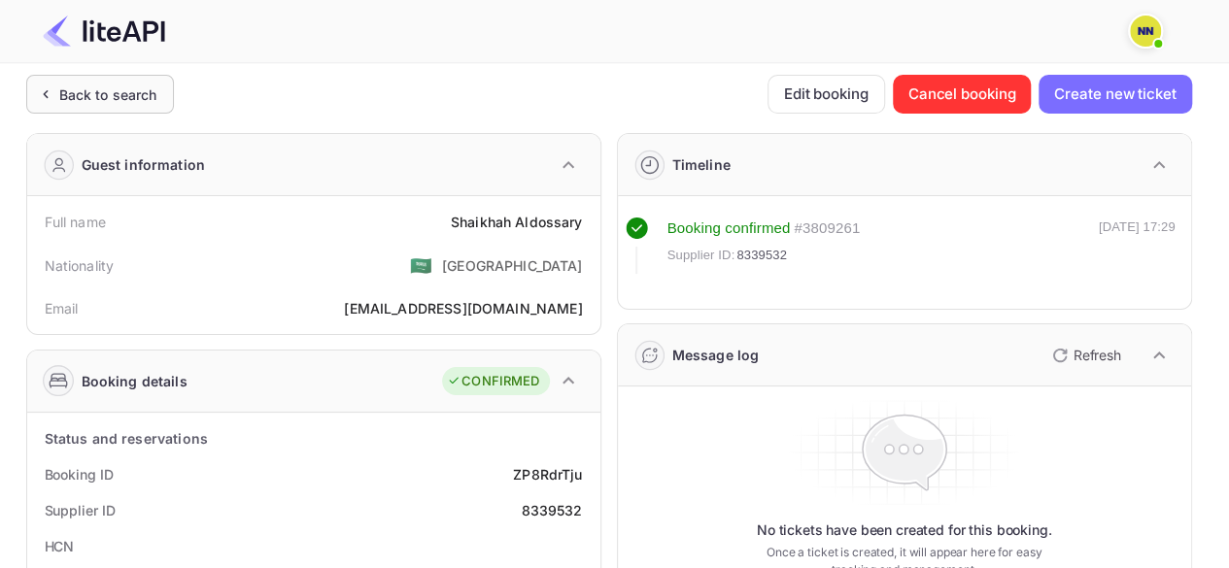
click at [142, 85] on div "Back to search" at bounding box center [108, 95] width 98 height 20
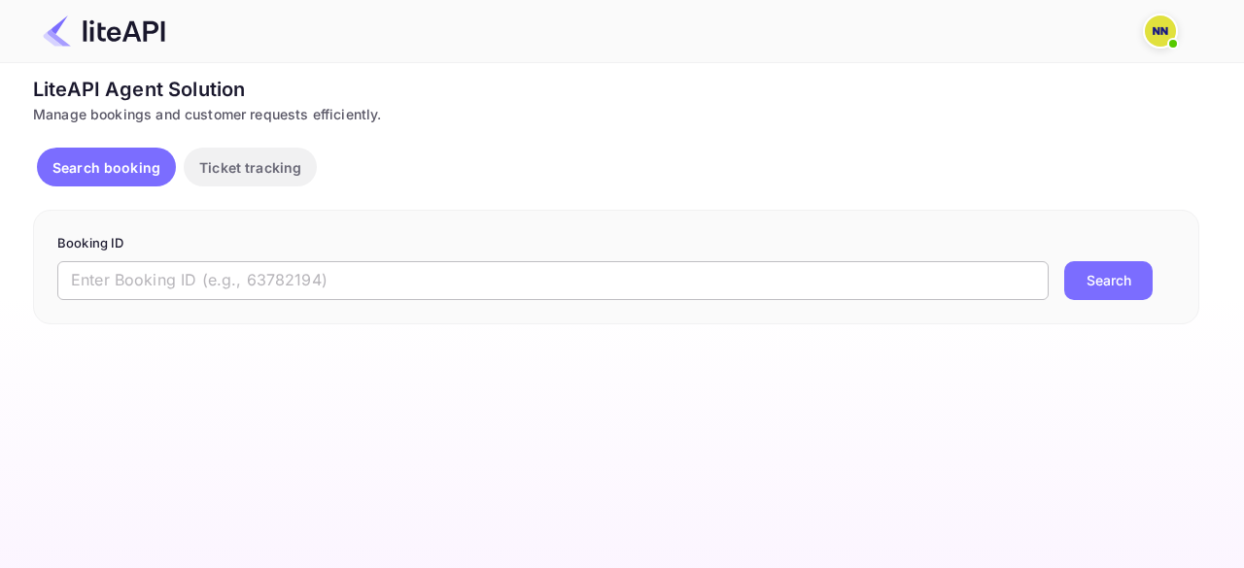
click at [175, 275] on input "text" at bounding box center [552, 280] width 991 height 39
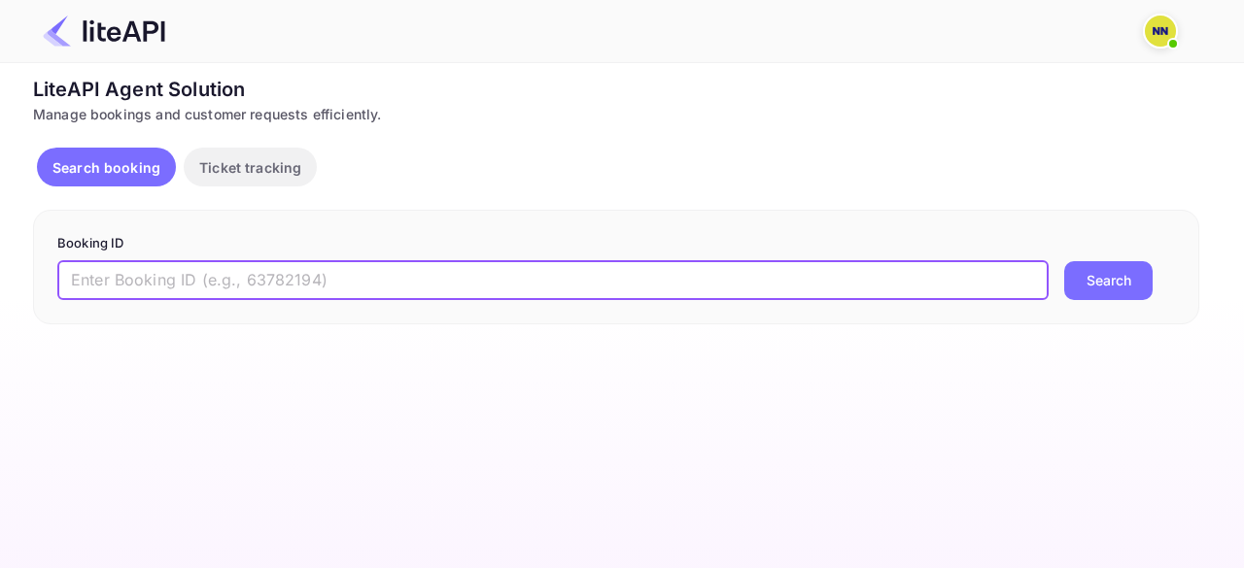
paste input "8786269"
type input "8786269"
click at [1064, 261] on button "Search" at bounding box center [1108, 280] width 88 height 39
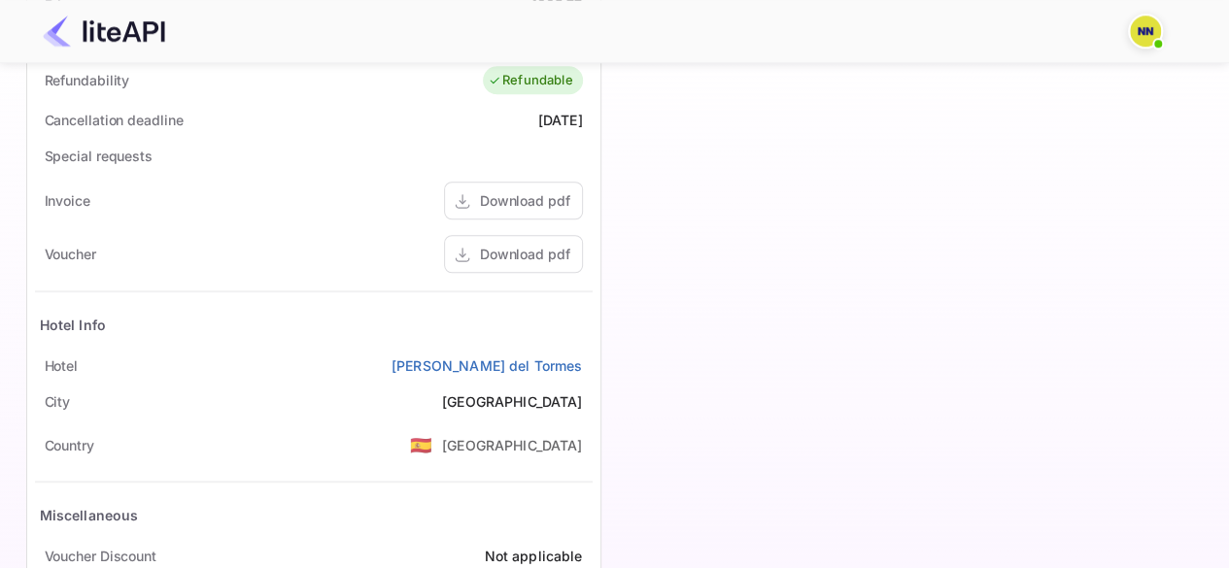
scroll to position [841, 0]
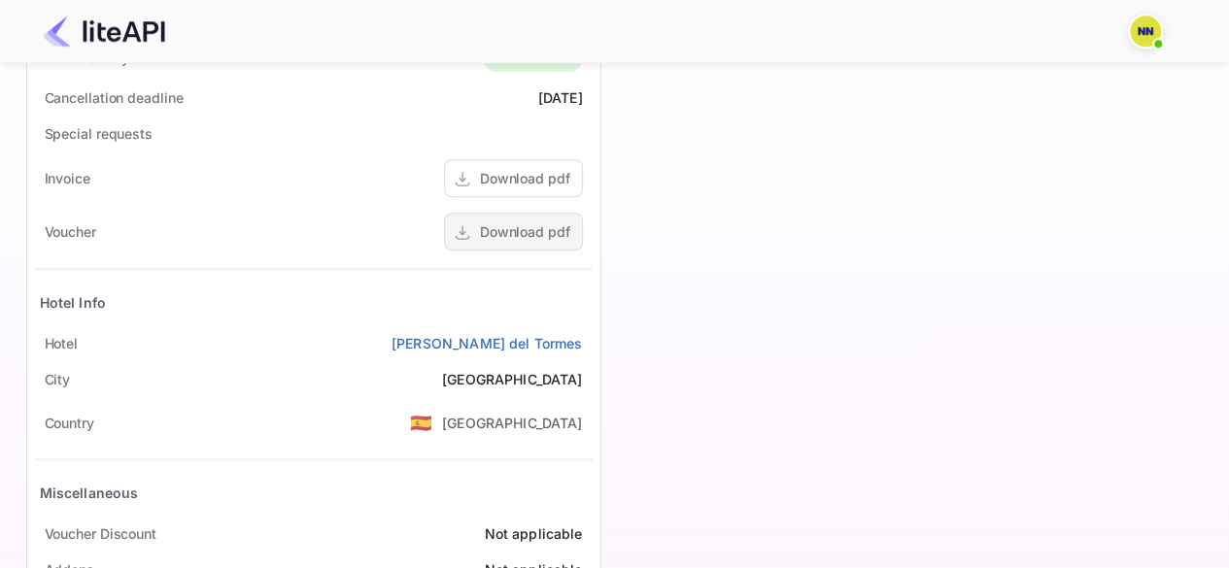
click at [510, 222] on div "Download pdf" at bounding box center [525, 232] width 90 height 20
